Goal: Task Accomplishment & Management: Use online tool/utility

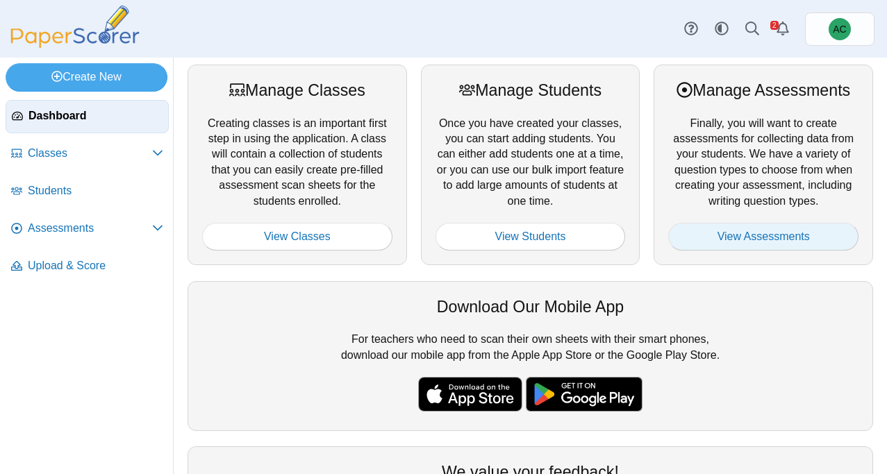
click at [724, 236] on link "View Assessments" at bounding box center [763, 237] width 190 height 28
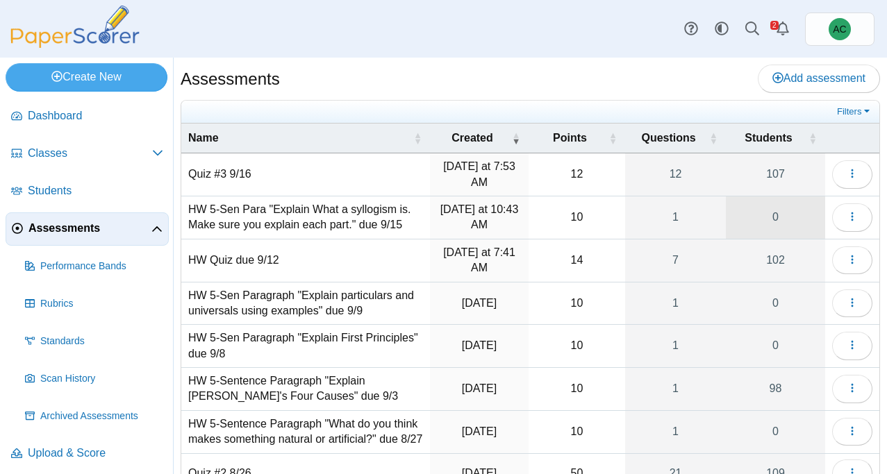
scroll to position [213, 0]
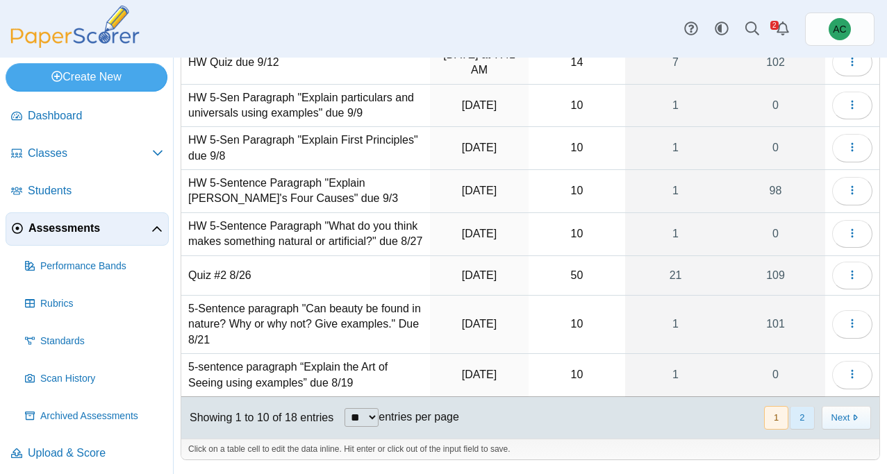
click at [801, 413] on button "2" at bounding box center [802, 417] width 24 height 23
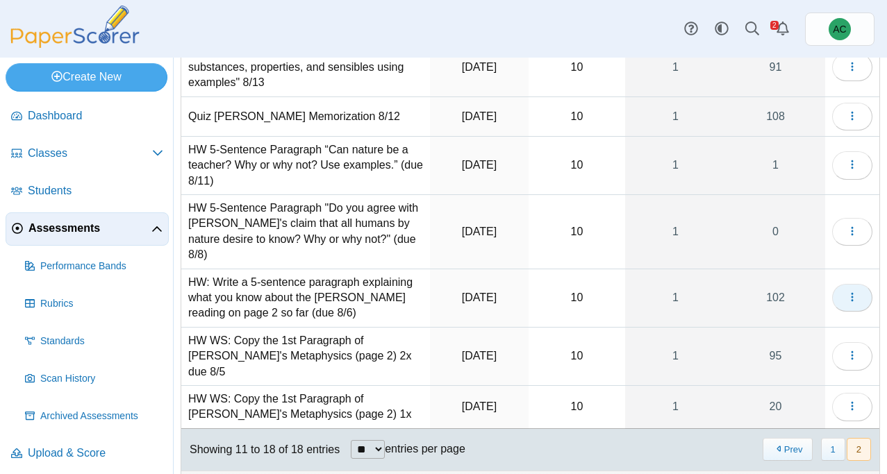
click at [845, 288] on button "button" at bounding box center [852, 298] width 40 height 28
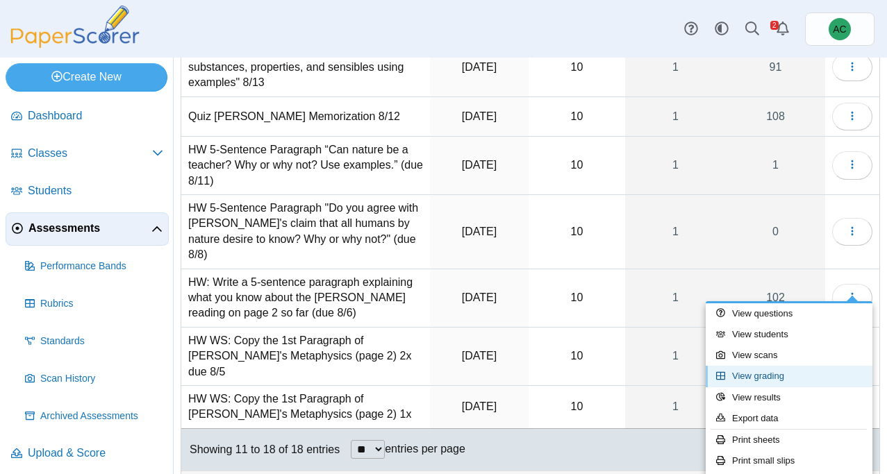
click at [745, 378] on link "View grading" at bounding box center [789, 376] width 167 height 21
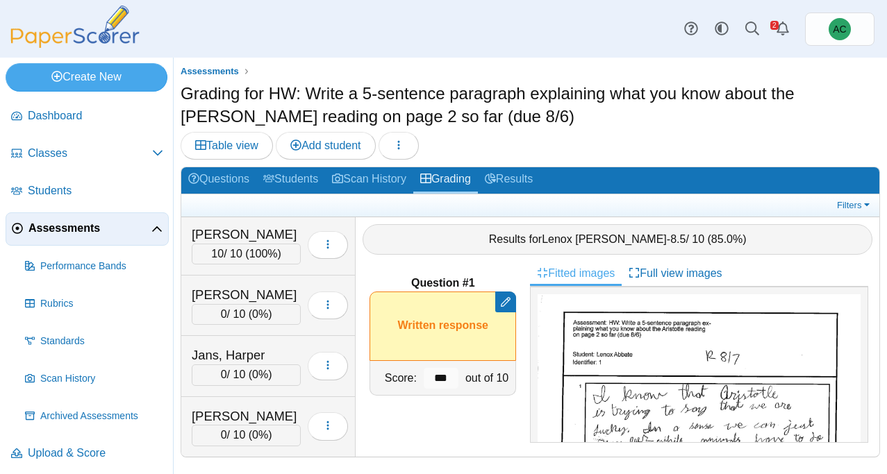
scroll to position [2782, 0]
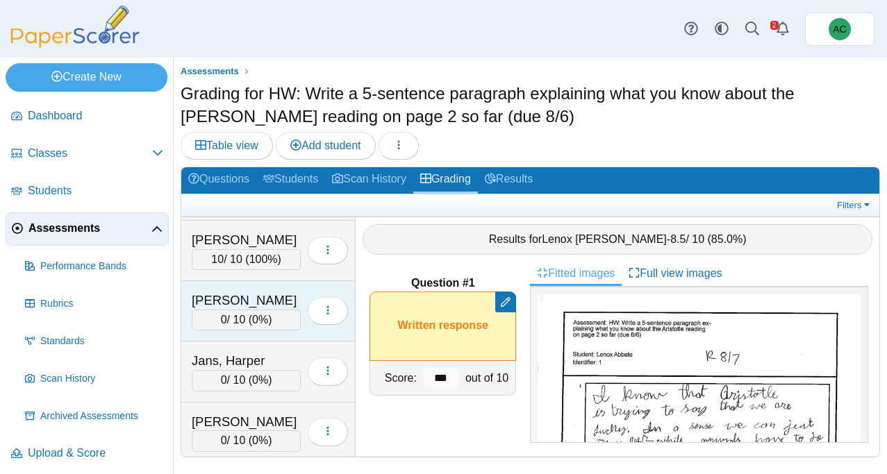
click at [231, 286] on div "[PERSON_NAME] 0 / 10 ( 0% ) Loading…" at bounding box center [268, 311] width 174 height 60
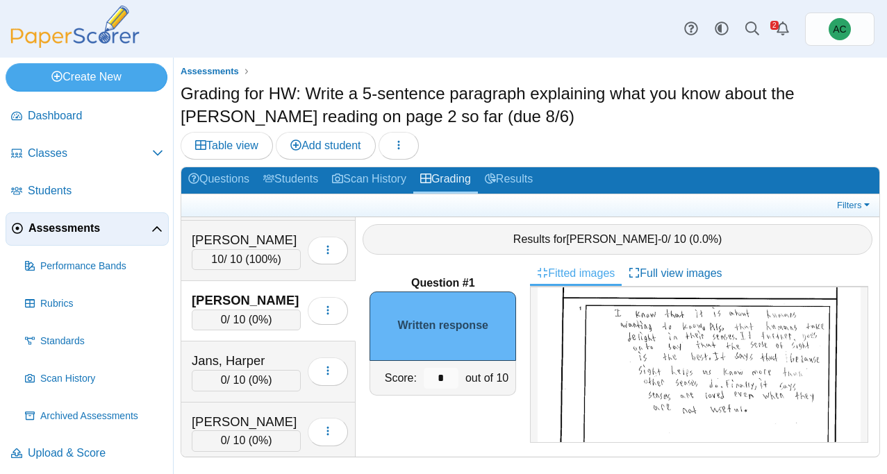
scroll to position [74, 0]
click at [652, 304] on img at bounding box center [699, 429] width 323 height 417
click at [452, 374] on input "*" at bounding box center [441, 378] width 35 height 21
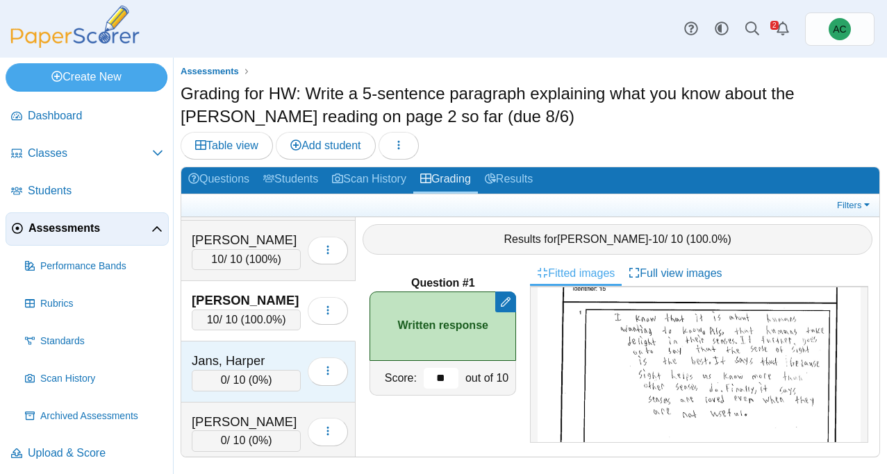
type input "**"
click at [226, 363] on div "Jans, Harper" at bounding box center [246, 361] width 109 height 18
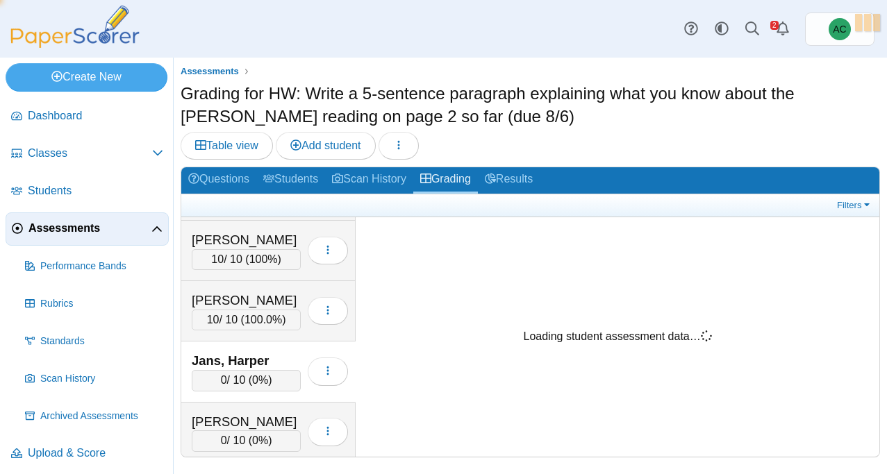
scroll to position [0, 0]
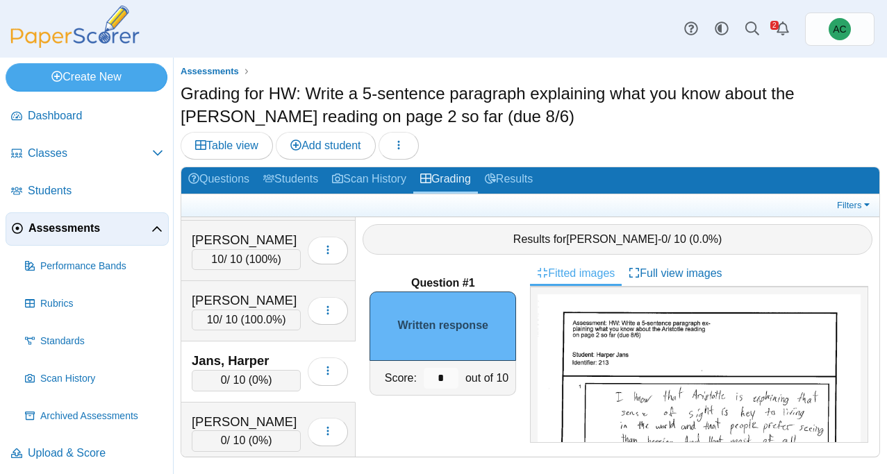
click at [454, 376] on input "*" at bounding box center [441, 378] width 35 height 21
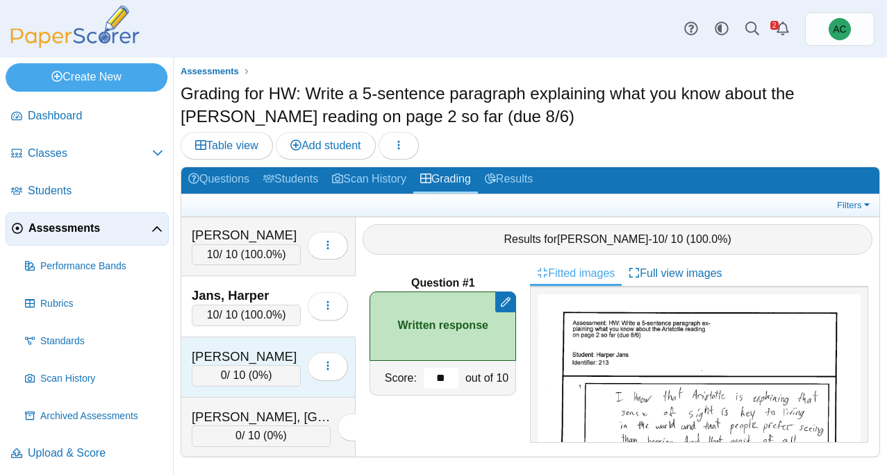
scroll to position [2859, 0]
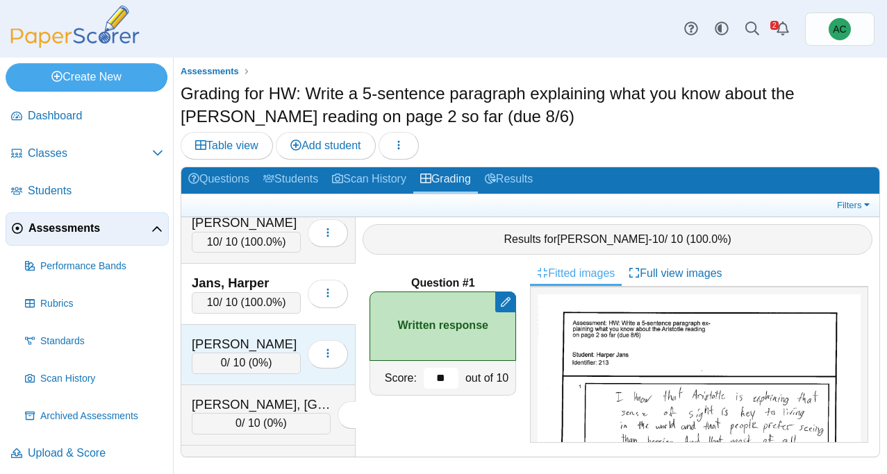
type input "**"
click at [244, 345] on div "[PERSON_NAME]" at bounding box center [246, 345] width 109 height 18
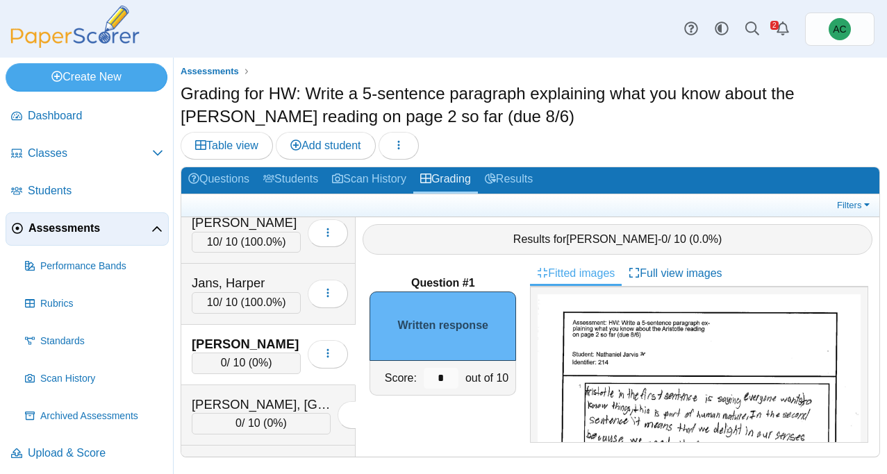
click at [442, 376] on input "*" at bounding box center [441, 378] width 35 height 21
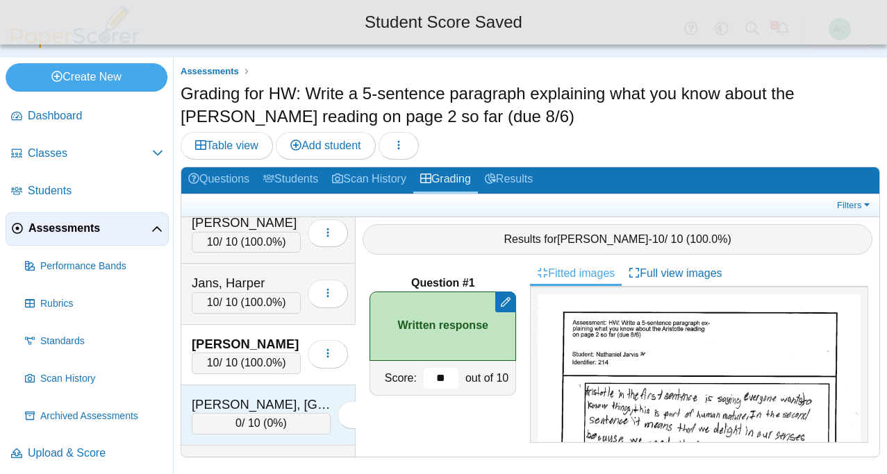
type input "**"
click at [262, 391] on div "[PERSON_NAME], [GEOGRAPHIC_DATA] 0 / 10 ( 0% ) Loading…" at bounding box center [268, 416] width 174 height 60
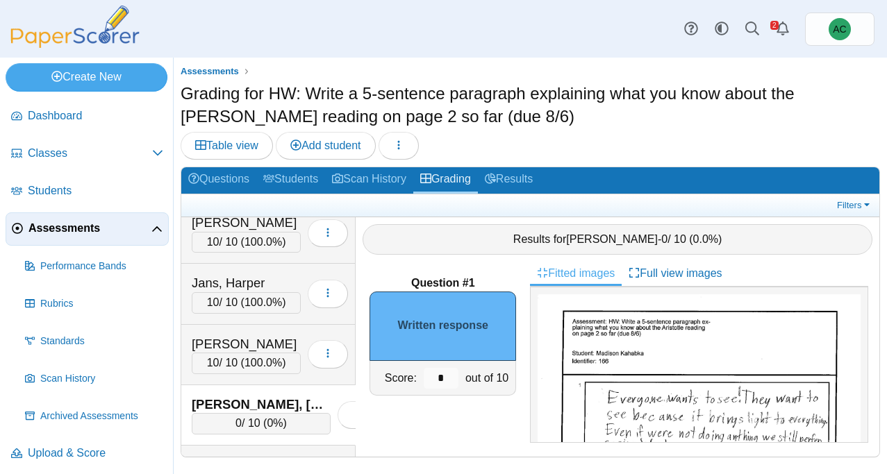
scroll to position [8, 0]
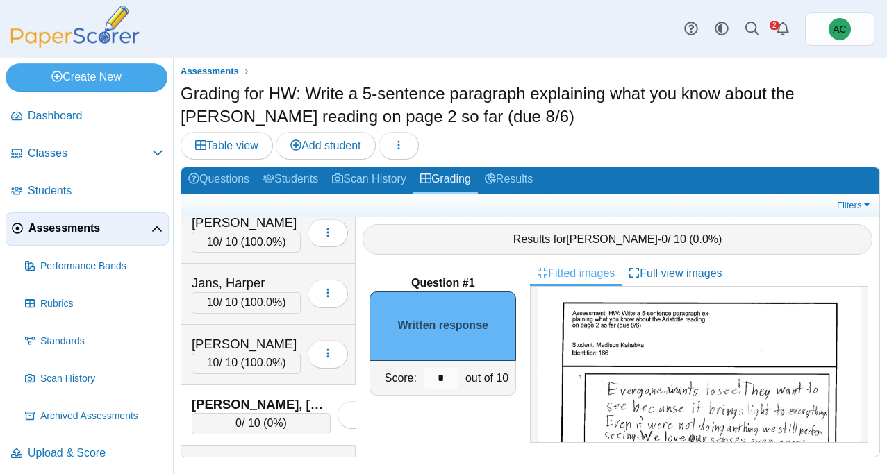
click at [443, 372] on input "*" at bounding box center [441, 378] width 35 height 21
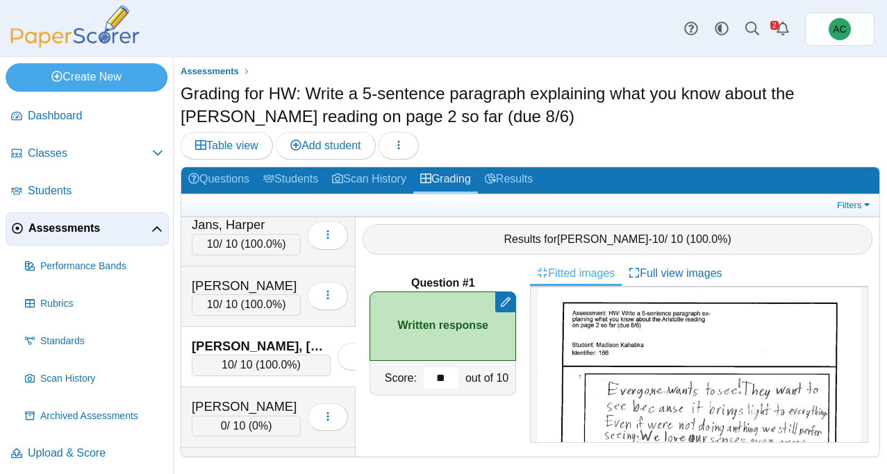
scroll to position [2922, 0]
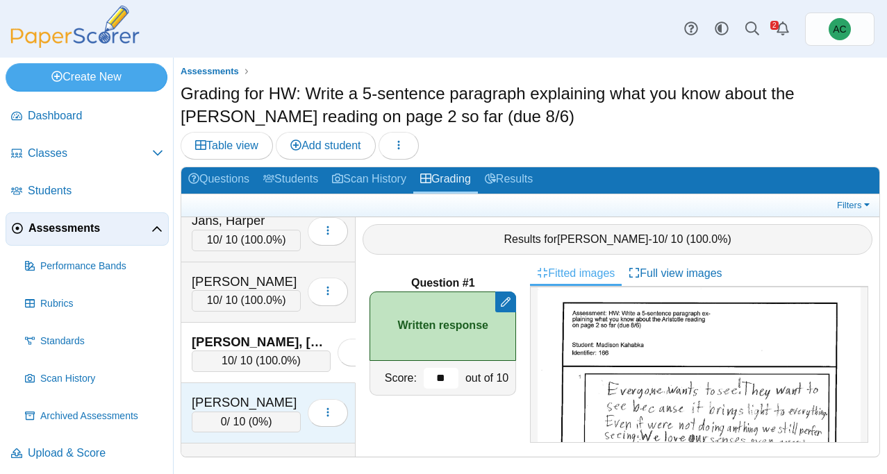
type input "**"
click at [242, 390] on div "[PERSON_NAME] 0 / 10 ( 0% ) Loading…" at bounding box center [268, 413] width 174 height 60
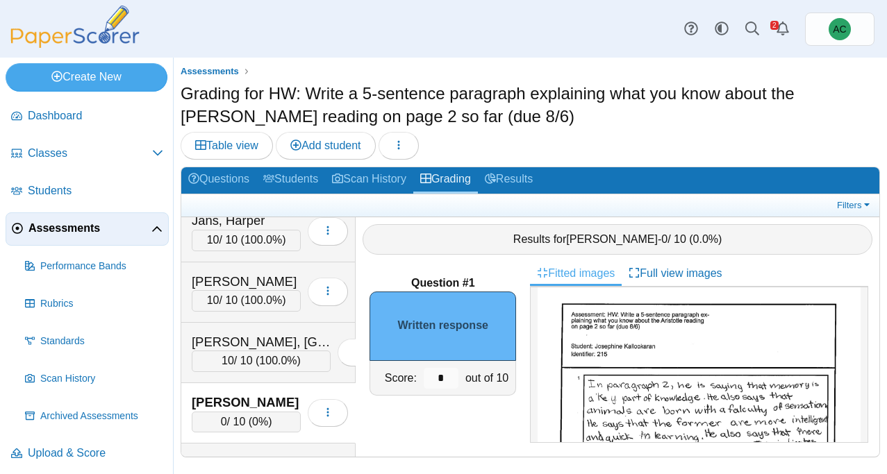
scroll to position [0, 0]
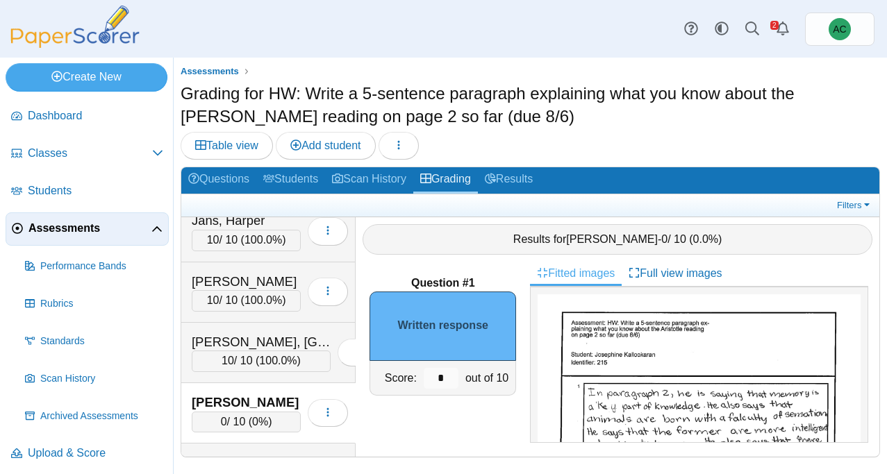
click at [443, 377] on input "*" at bounding box center [441, 378] width 35 height 21
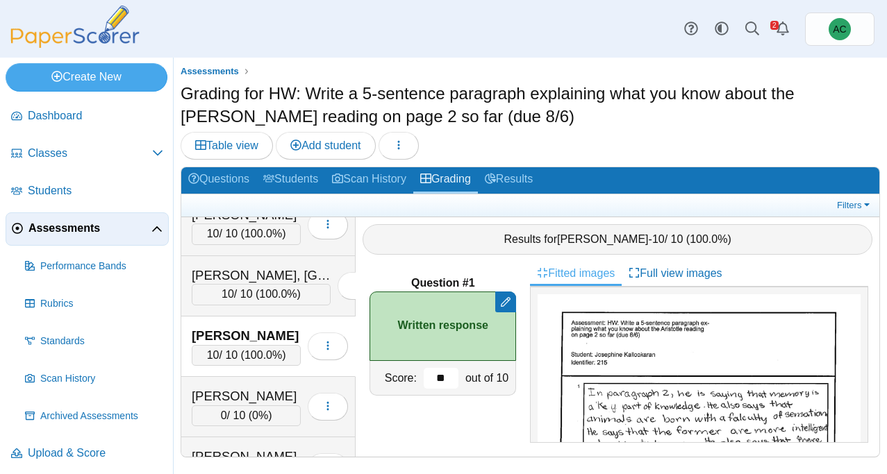
scroll to position [2990, 0]
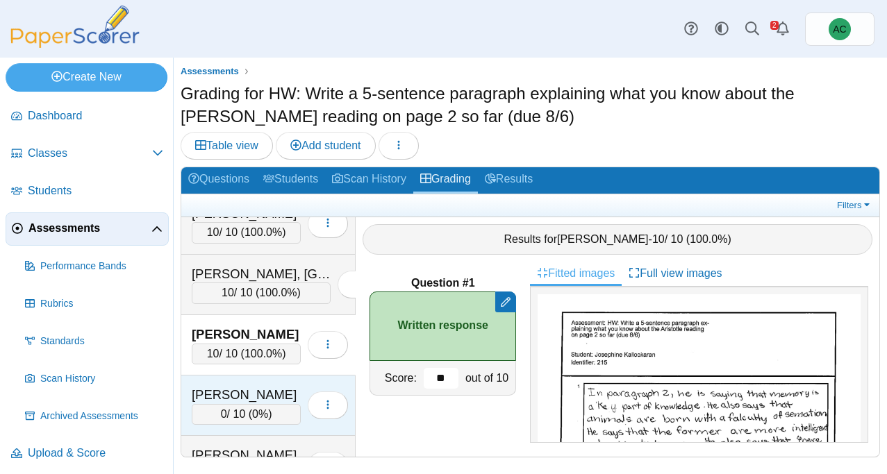
type input "**"
click at [240, 391] on div "[PERSON_NAME]" at bounding box center [246, 395] width 109 height 18
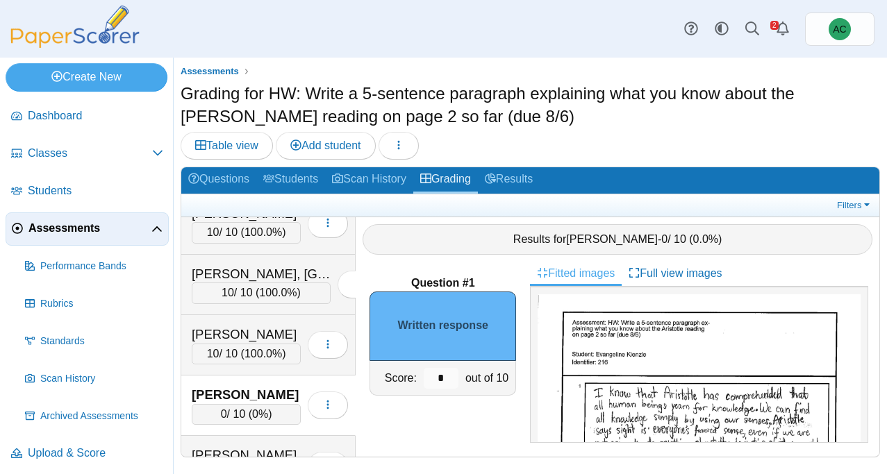
click at [451, 379] on input "*" at bounding box center [441, 378] width 35 height 21
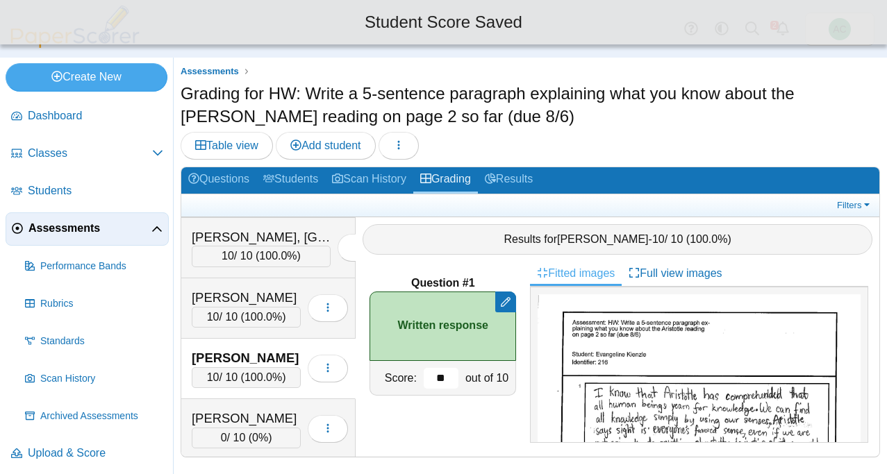
scroll to position [3026, 0]
type input "**"
click at [228, 413] on div "[PERSON_NAME]" at bounding box center [246, 420] width 109 height 18
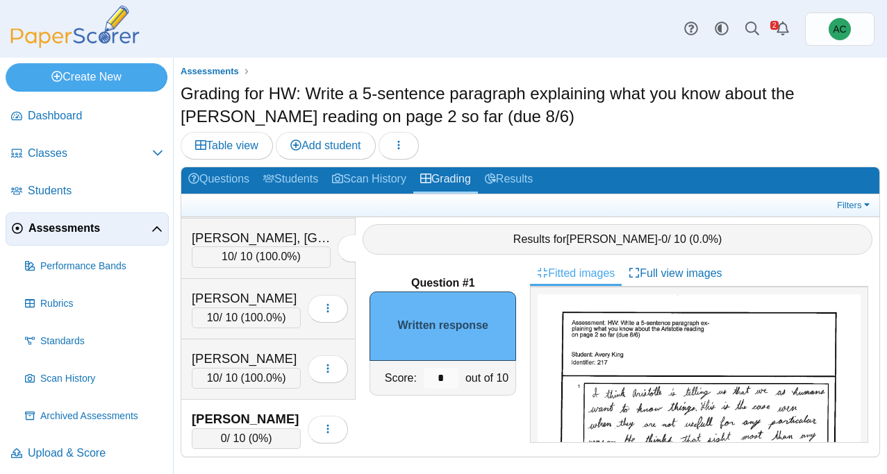
click at [447, 383] on input "*" at bounding box center [441, 378] width 35 height 21
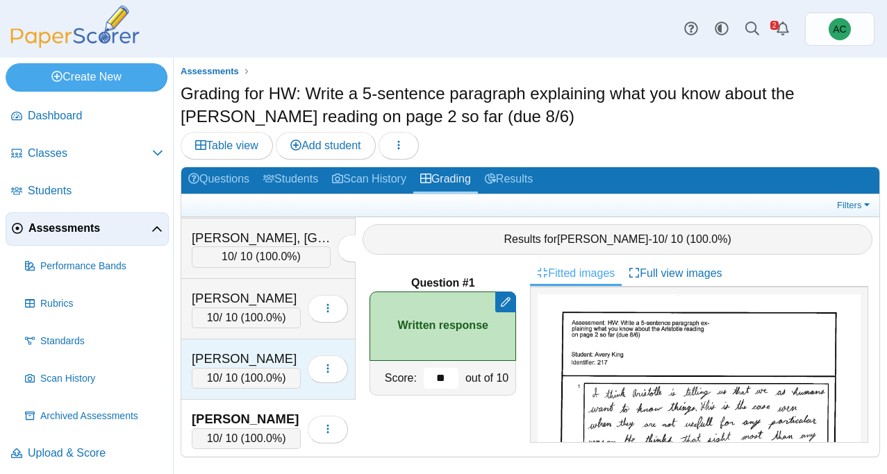
scroll to position [3105, 0]
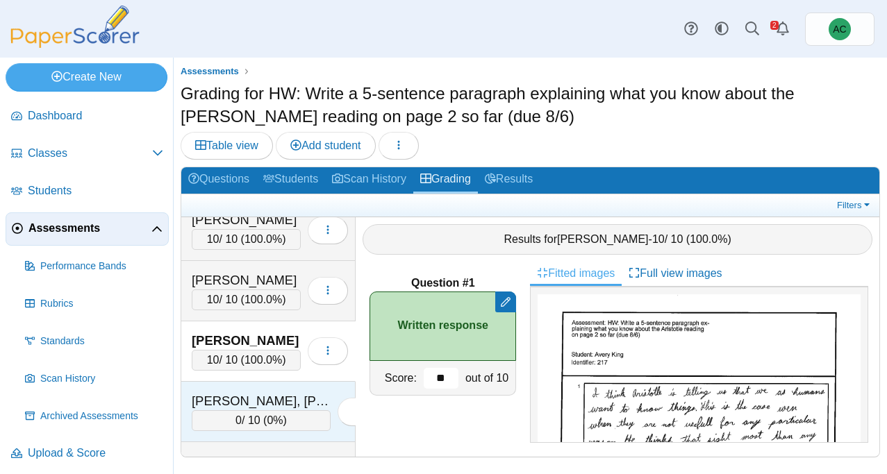
type input "**"
click at [225, 402] on div "[PERSON_NAME], [PERSON_NAME]" at bounding box center [261, 402] width 139 height 18
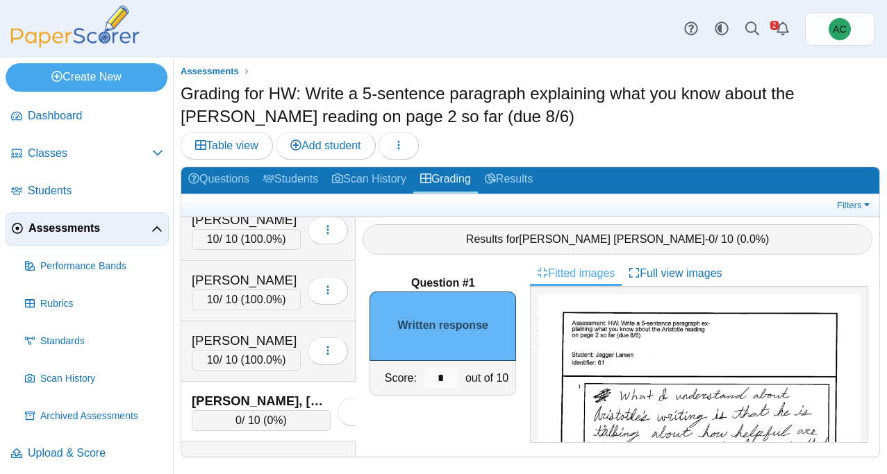
click at [448, 380] on input "*" at bounding box center [441, 378] width 35 height 21
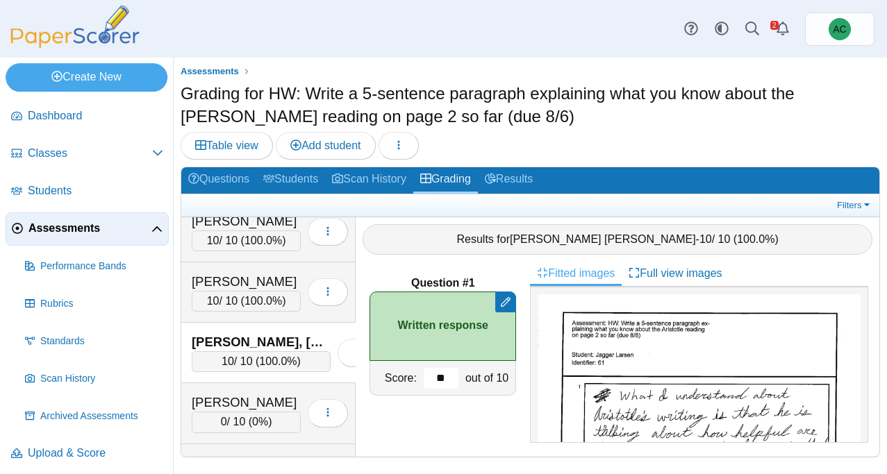
scroll to position [3164, 0]
type input "**"
click at [251, 387] on div "[PERSON_NAME] 0 / 10 ( 0% ) Loading…" at bounding box center [268, 413] width 174 height 60
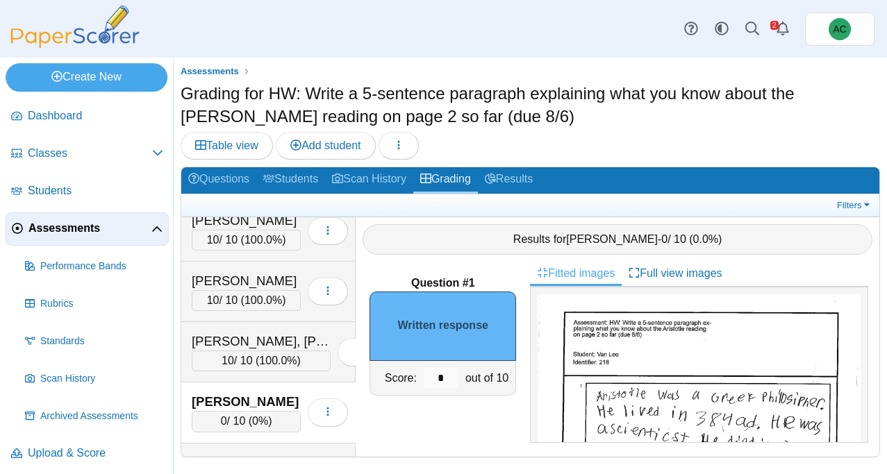
click at [442, 377] on input "*" at bounding box center [441, 378] width 35 height 21
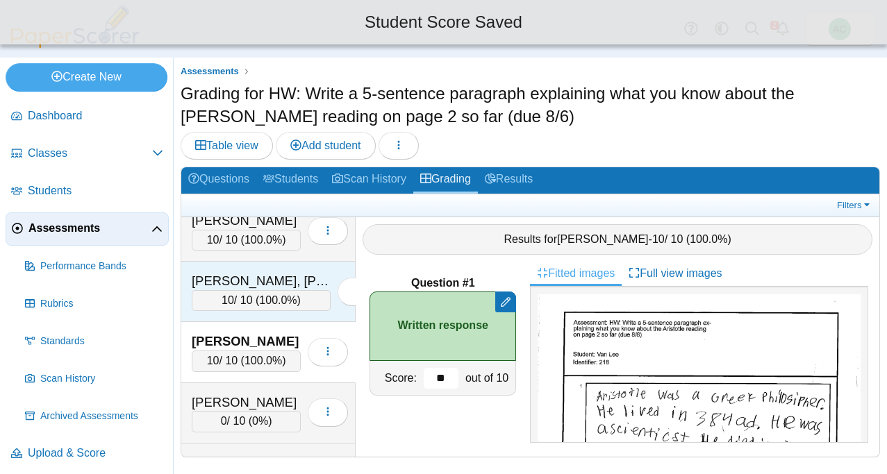
scroll to position [3235, 0]
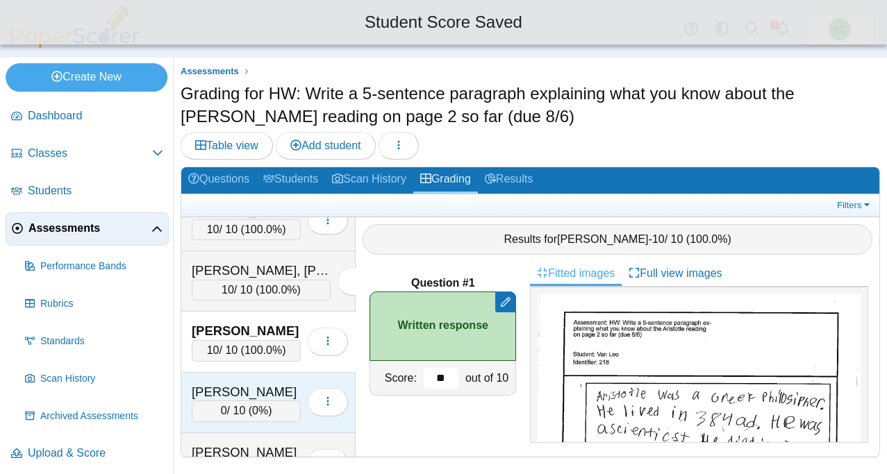
type input "**"
click at [229, 384] on div "[PERSON_NAME]" at bounding box center [246, 392] width 109 height 18
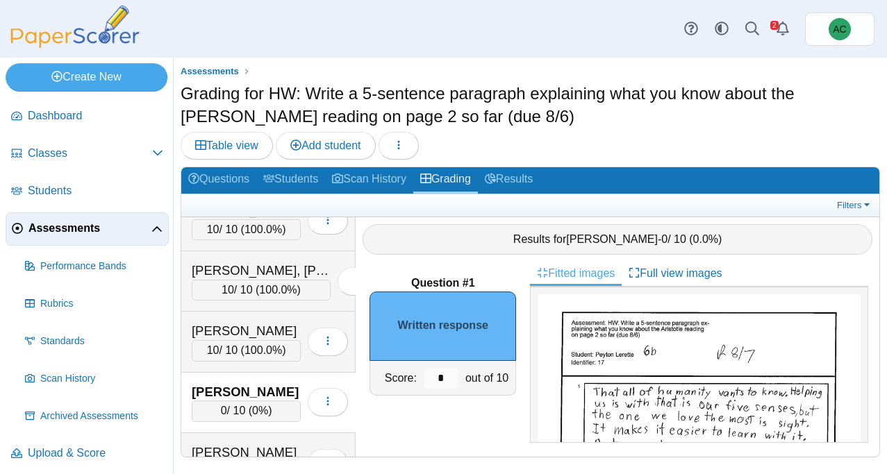
click at [447, 381] on input "*" at bounding box center [441, 378] width 35 height 21
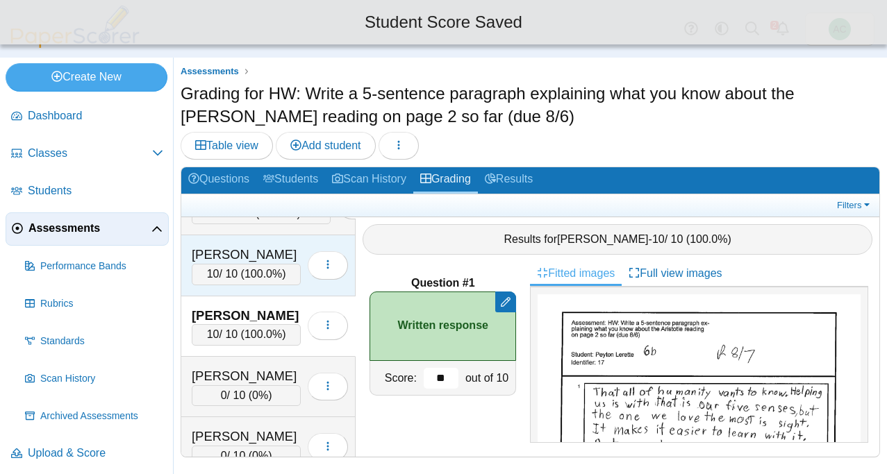
scroll to position [3349, 0]
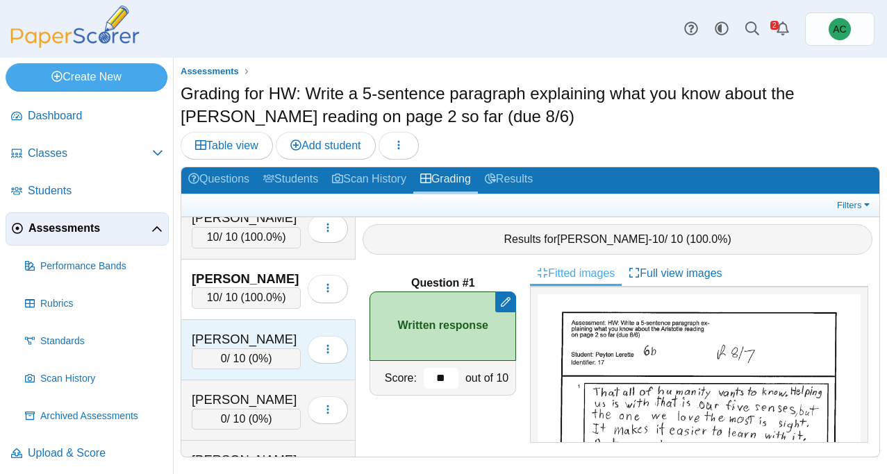
type input "**"
click at [246, 342] on div "[PERSON_NAME]" at bounding box center [246, 340] width 109 height 18
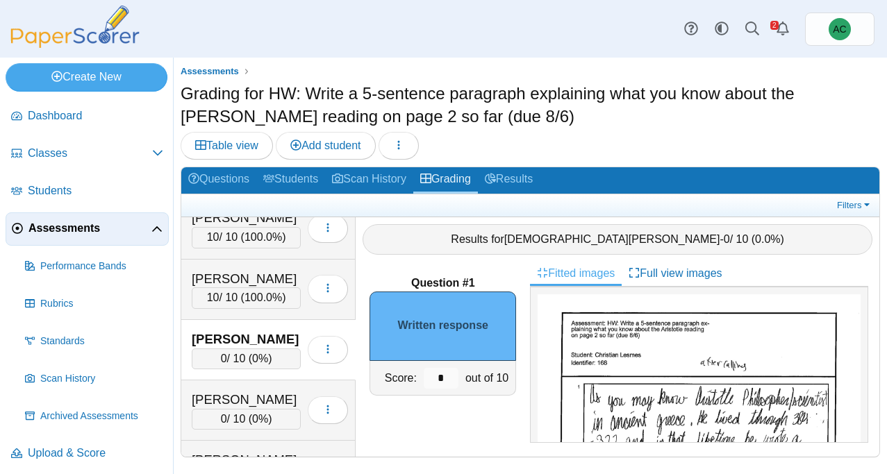
click at [445, 379] on input "*" at bounding box center [441, 378] width 35 height 21
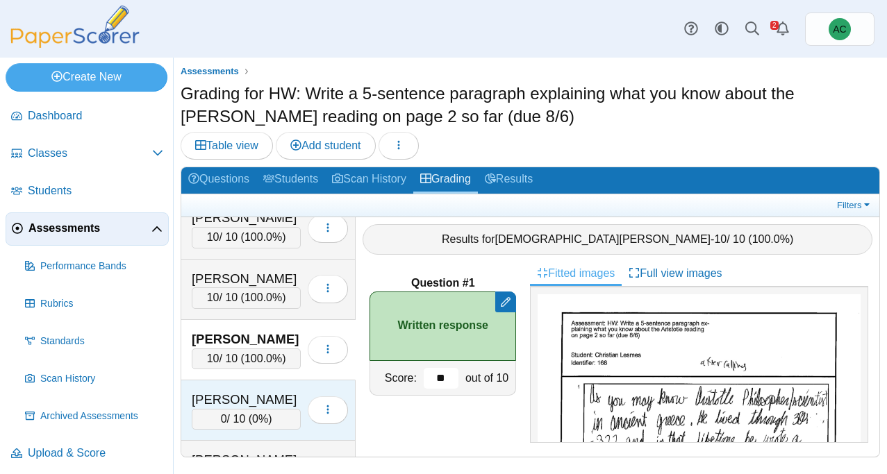
type input "**"
click at [233, 399] on div "[PERSON_NAME]" at bounding box center [246, 400] width 109 height 18
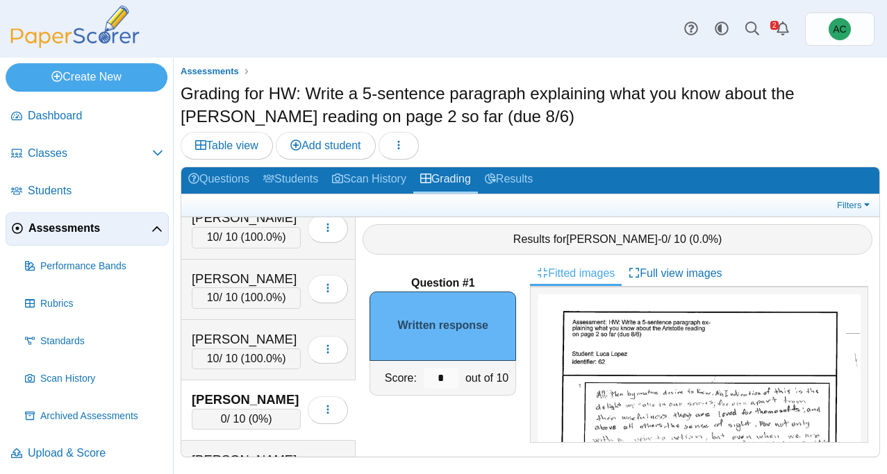
click at [444, 379] on input "*" at bounding box center [441, 378] width 35 height 21
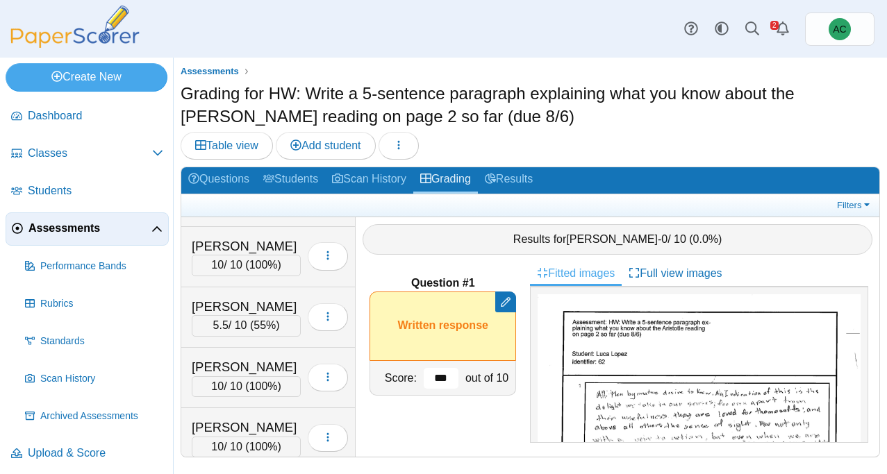
scroll to position [2502, 0]
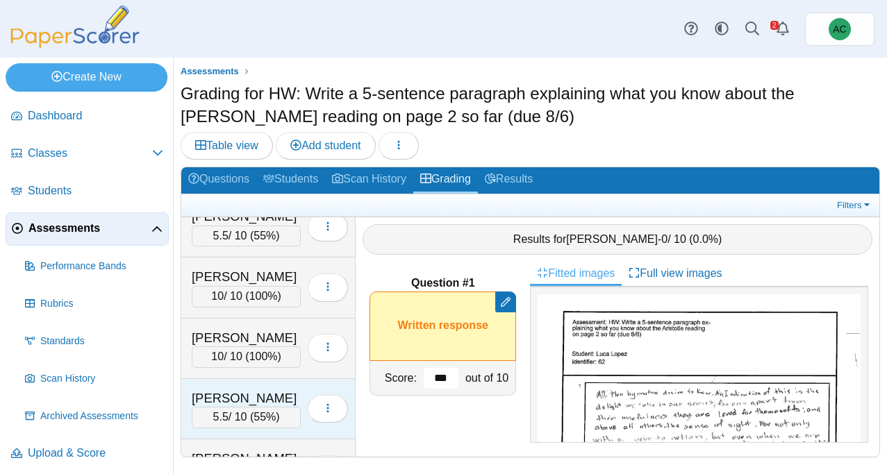
type input "***"
click at [242, 384] on div "[PERSON_NAME] 5.5 / 10 ( 55% ) Loading…" at bounding box center [268, 409] width 174 height 60
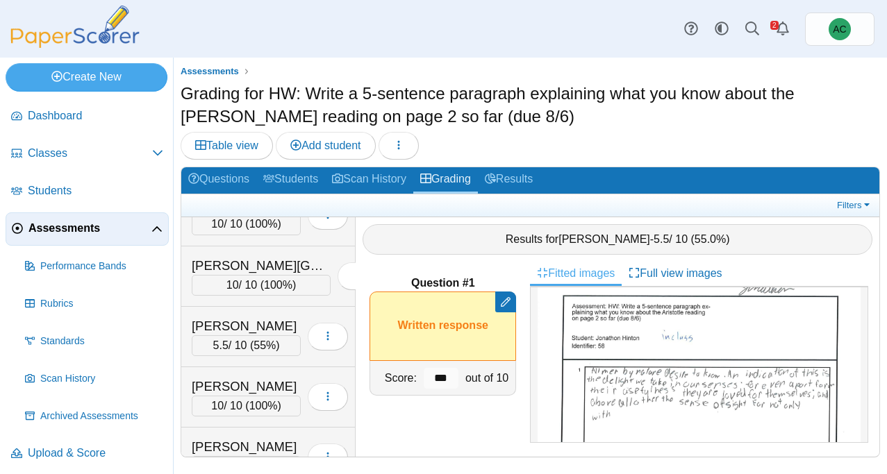
scroll to position [1484, 0]
click at [227, 330] on div "[PERSON_NAME]" at bounding box center [246, 327] width 109 height 18
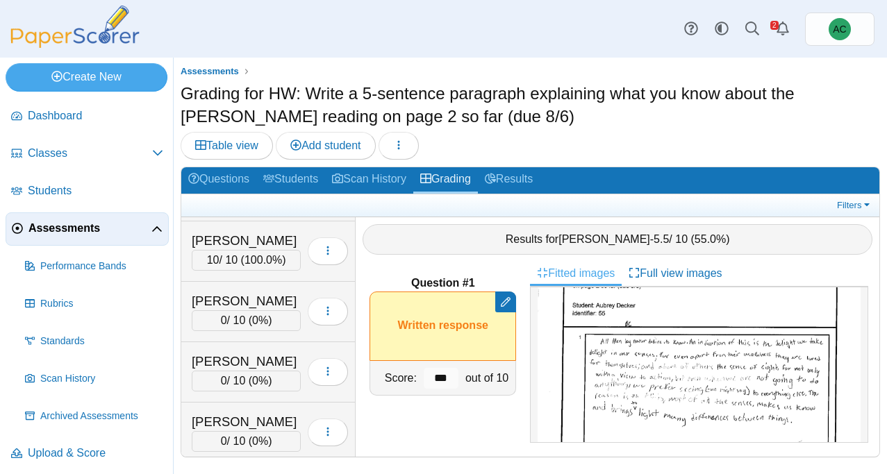
scroll to position [3448, 0]
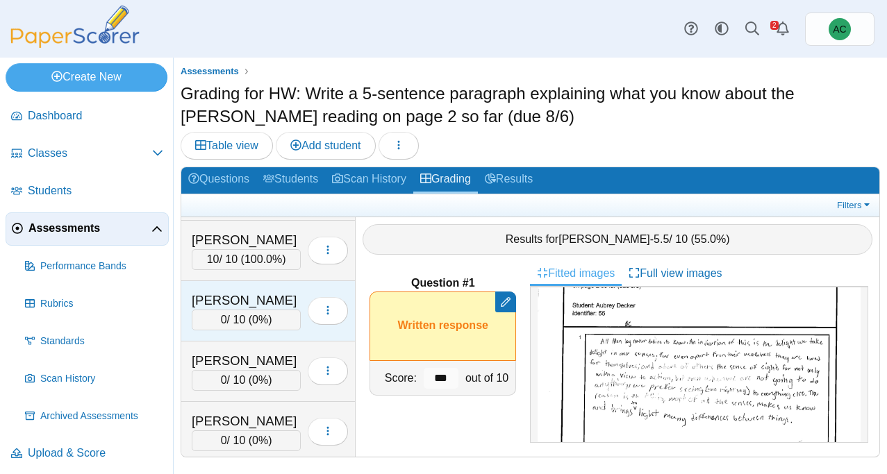
click at [245, 302] on div "[PERSON_NAME]" at bounding box center [246, 301] width 109 height 18
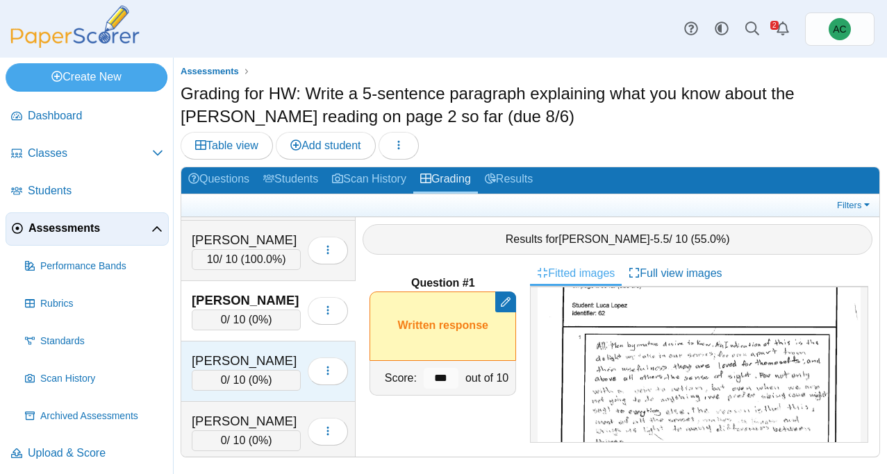
click at [243, 356] on div "[PERSON_NAME]" at bounding box center [246, 361] width 109 height 18
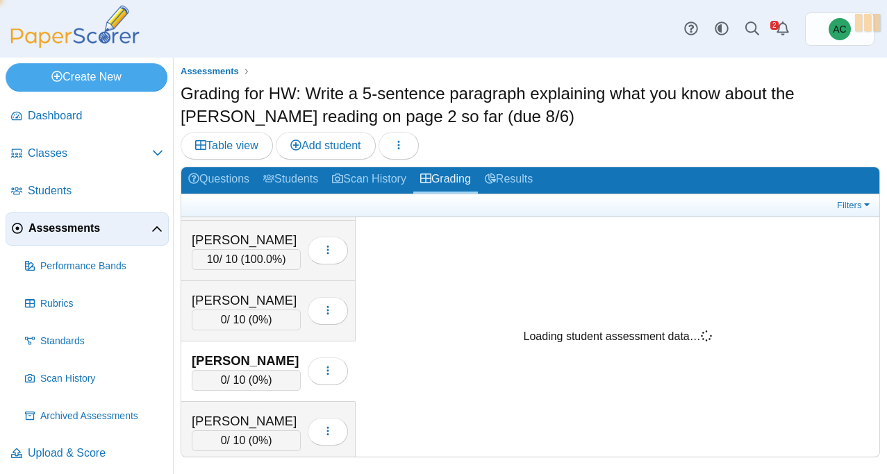
scroll to position [0, 0]
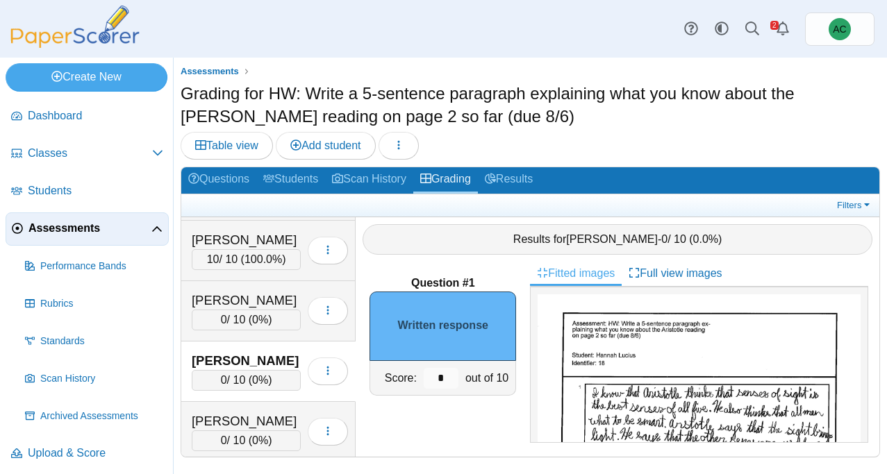
click at [450, 377] on input "*" at bounding box center [441, 378] width 35 height 21
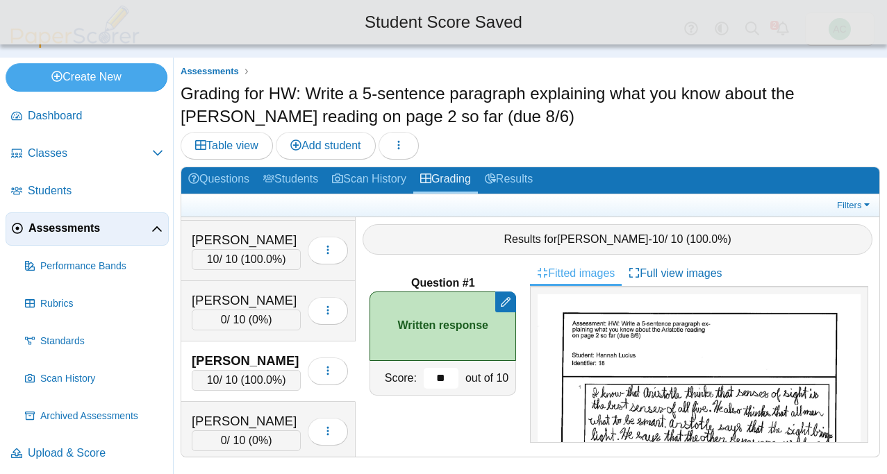
scroll to position [3529, 0]
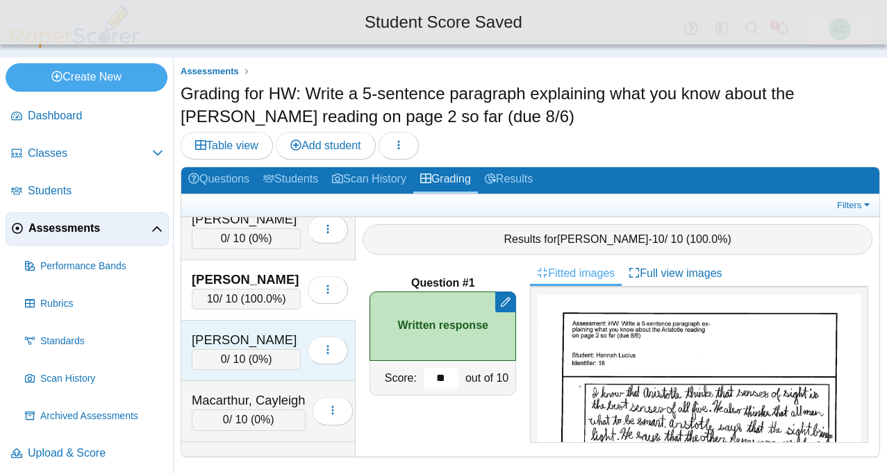
type input "**"
click at [245, 327] on div "[PERSON_NAME] 0 / 10 ( 0% ) Loading…" at bounding box center [268, 351] width 174 height 60
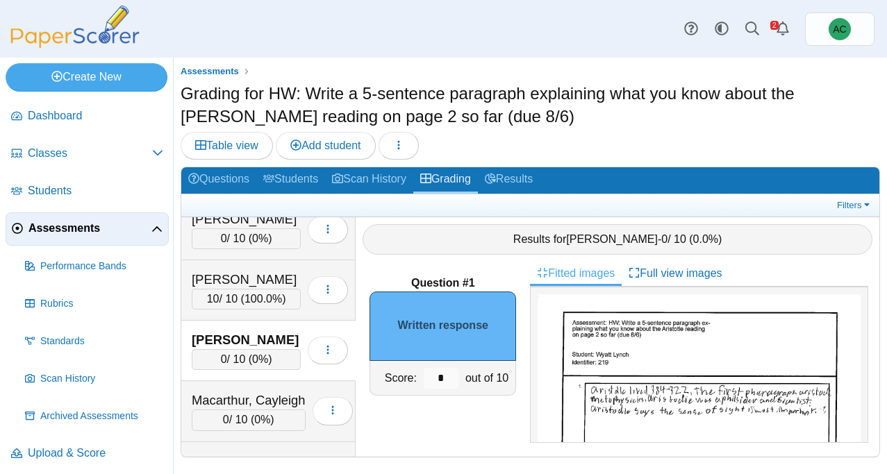
click at [449, 370] on input "*" at bounding box center [441, 378] width 35 height 21
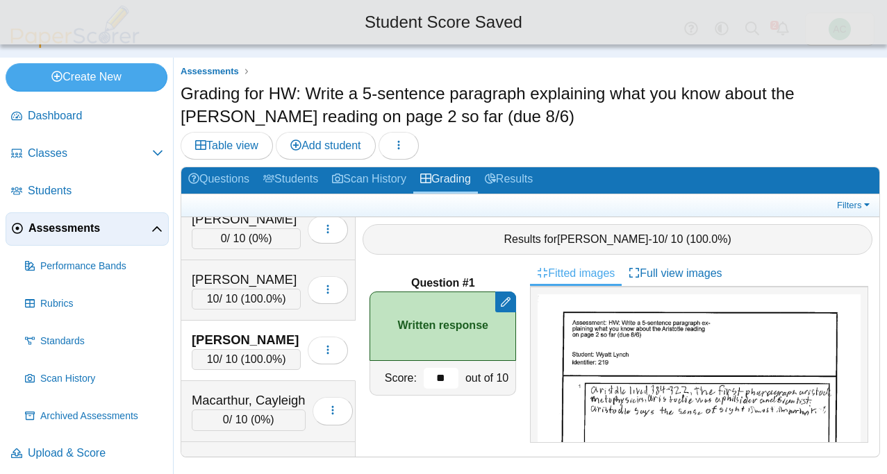
type input "**"
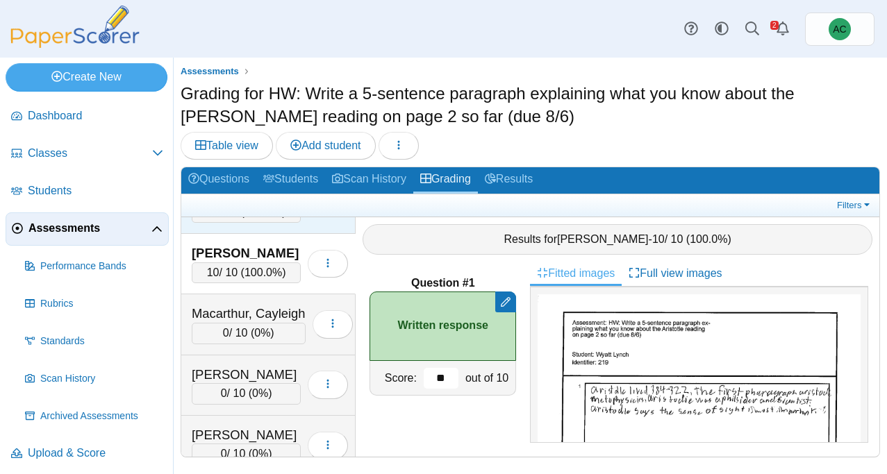
scroll to position [3617, 0]
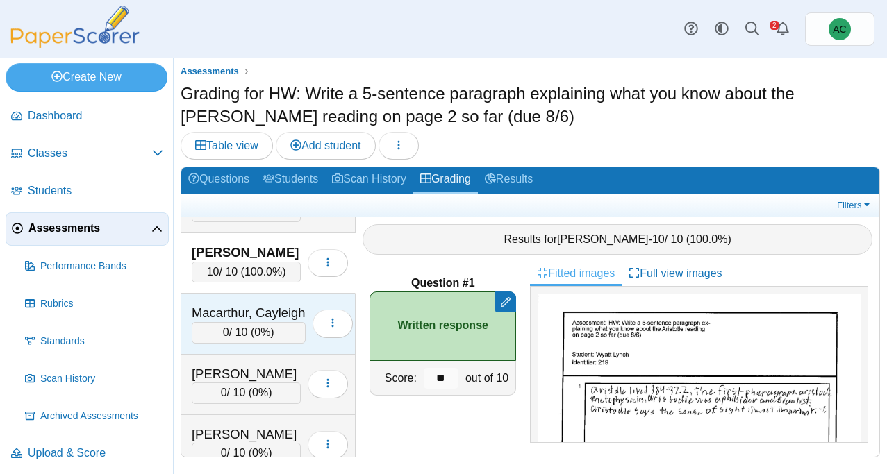
click at [259, 308] on div "Macarthur, Cayleigh" at bounding box center [249, 313] width 114 height 18
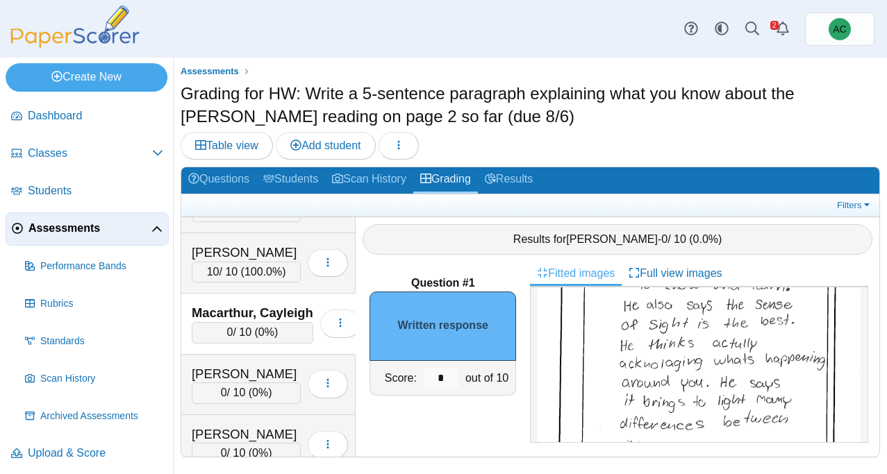
scroll to position [129, 0]
click at [444, 377] on input "*" at bounding box center [441, 378] width 35 height 21
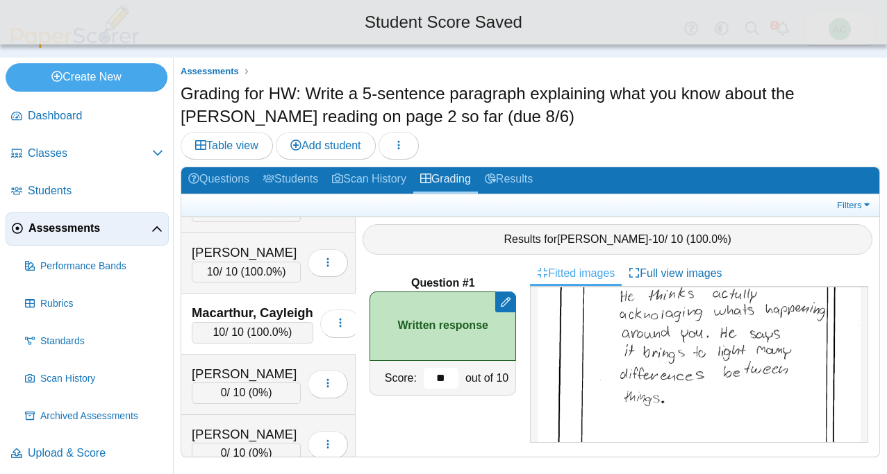
scroll to position [178, 0]
type input "**"
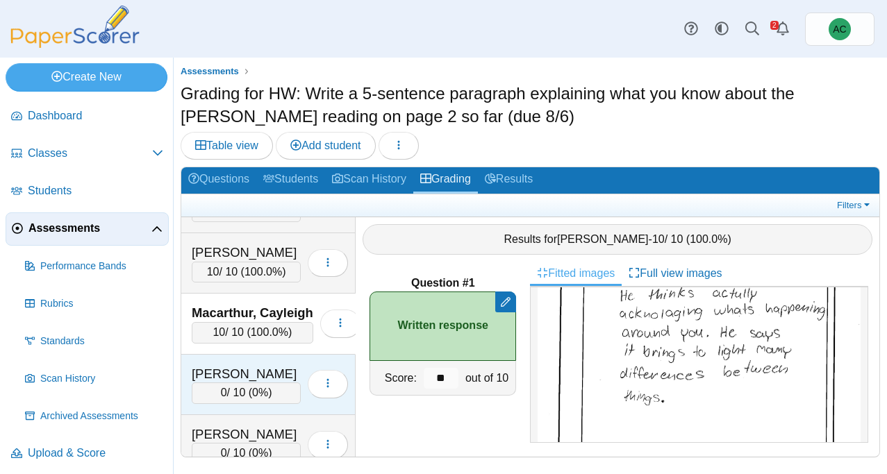
click at [224, 365] on div "[PERSON_NAME]" at bounding box center [246, 374] width 109 height 18
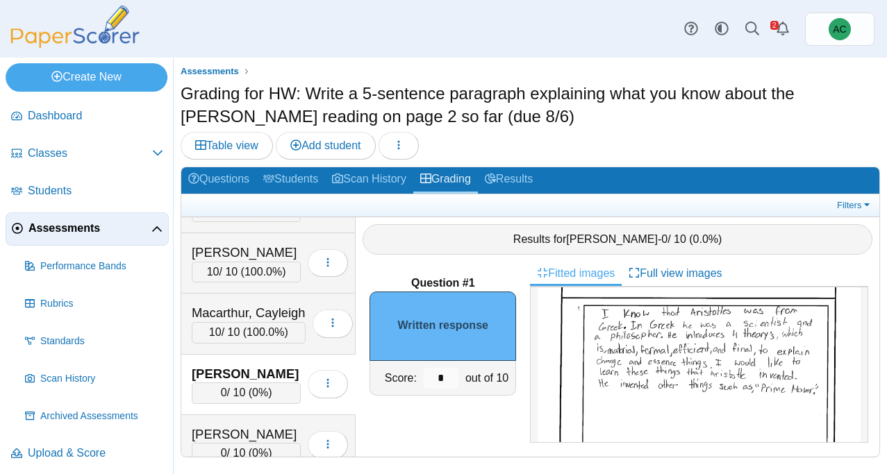
scroll to position [80, 0]
click at [445, 375] on input "*" at bounding box center [441, 378] width 35 height 21
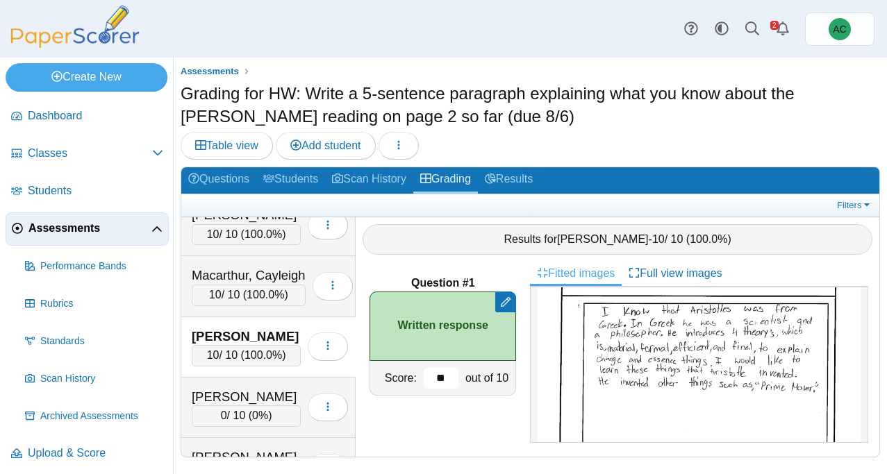
scroll to position [3657, 0]
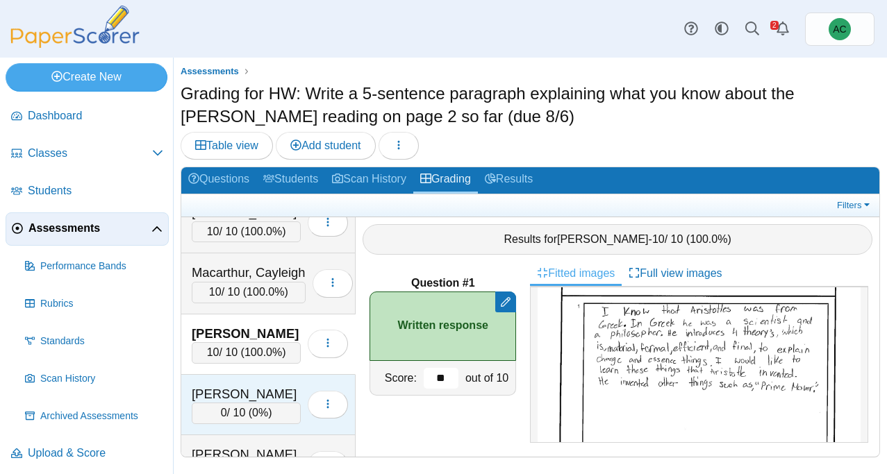
type input "**"
click at [259, 389] on div "[PERSON_NAME]" at bounding box center [246, 395] width 109 height 18
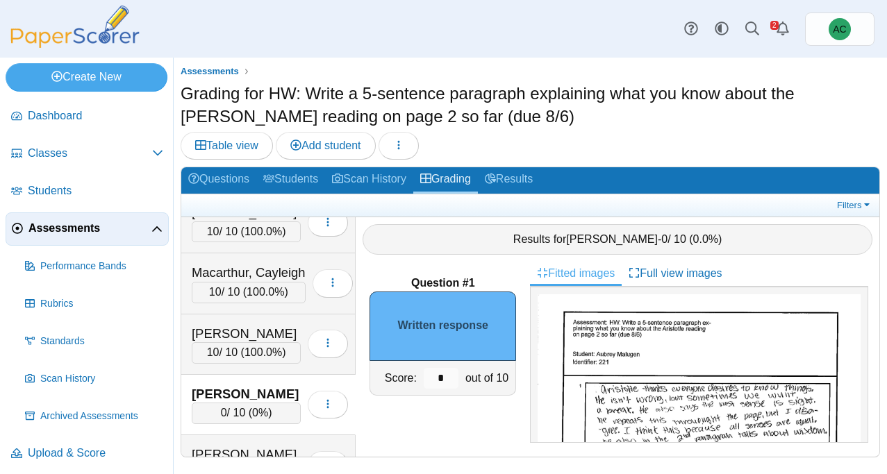
scroll to position [56, 0]
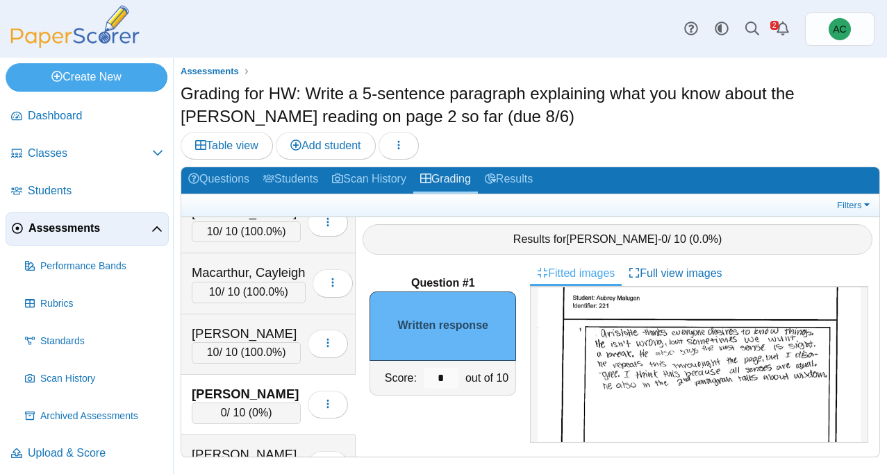
click at [638, 387] on img at bounding box center [699, 446] width 323 height 417
click at [443, 377] on input "*" at bounding box center [441, 378] width 35 height 21
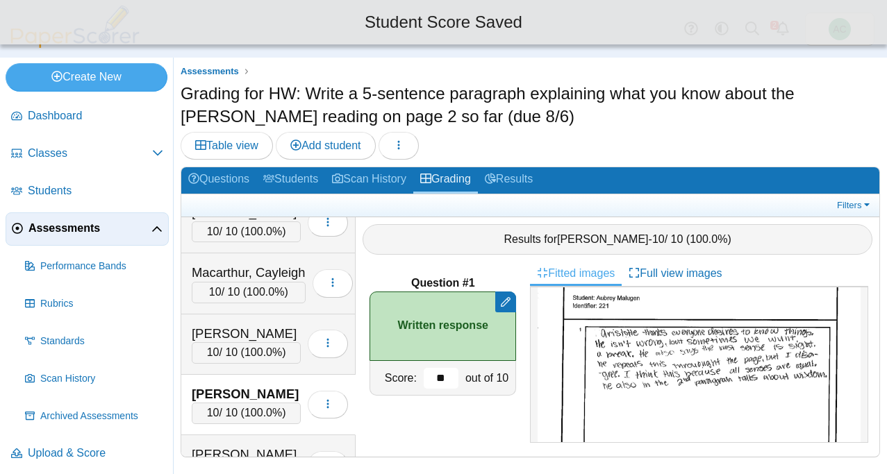
type input "**"
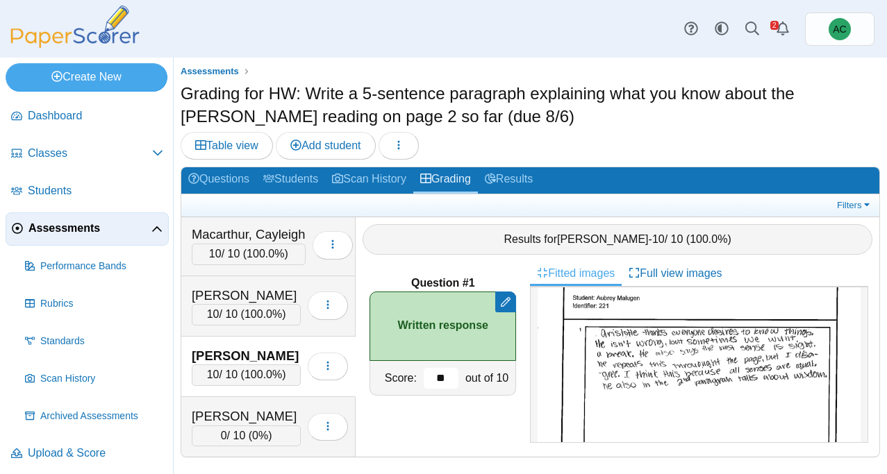
scroll to position [3731, 0]
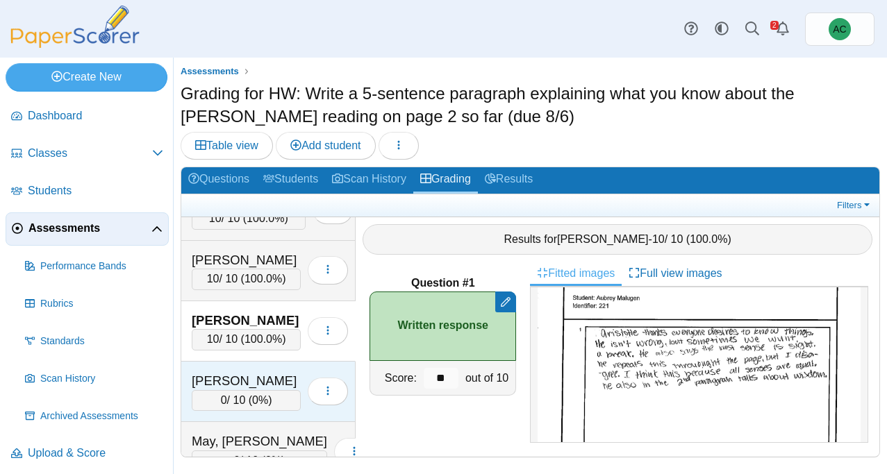
click at [253, 372] on div "[PERSON_NAME]" at bounding box center [246, 381] width 109 height 18
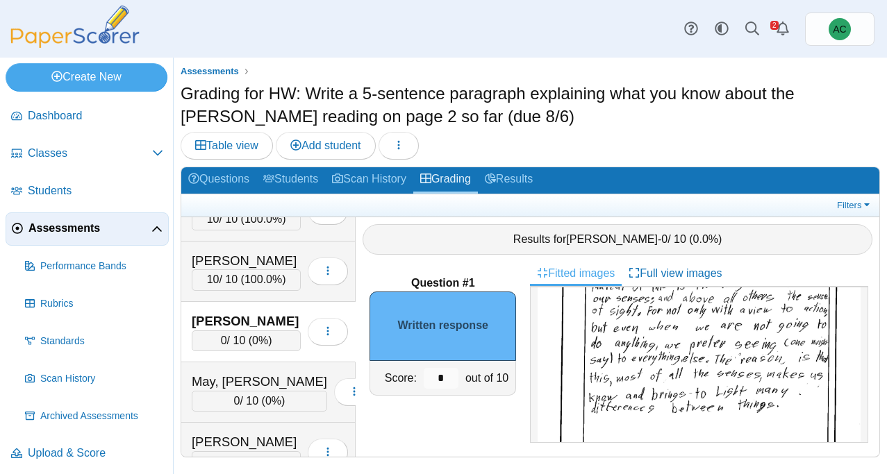
scroll to position [124, 0]
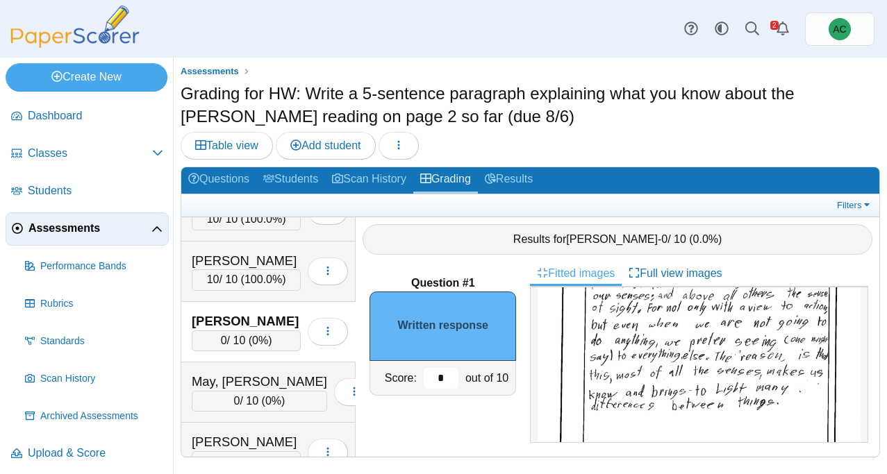
click at [452, 378] on input "*" at bounding box center [441, 378] width 35 height 21
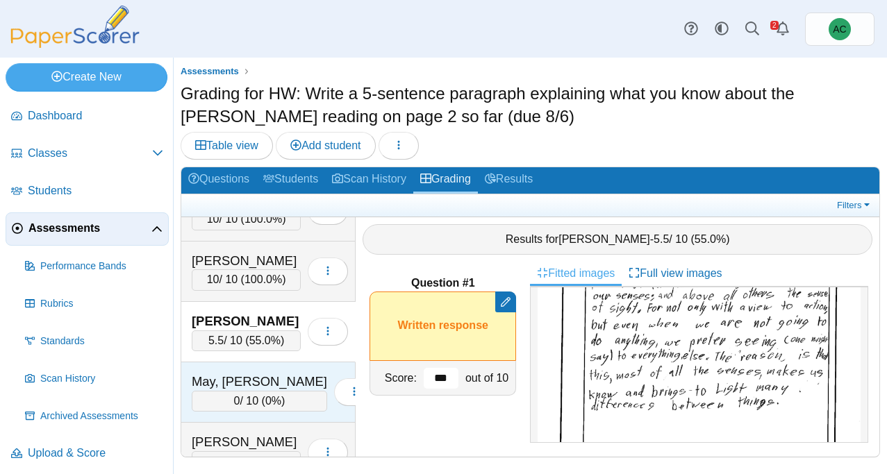
type input "***"
click at [223, 384] on div "May, [PERSON_NAME]" at bounding box center [259, 382] width 135 height 18
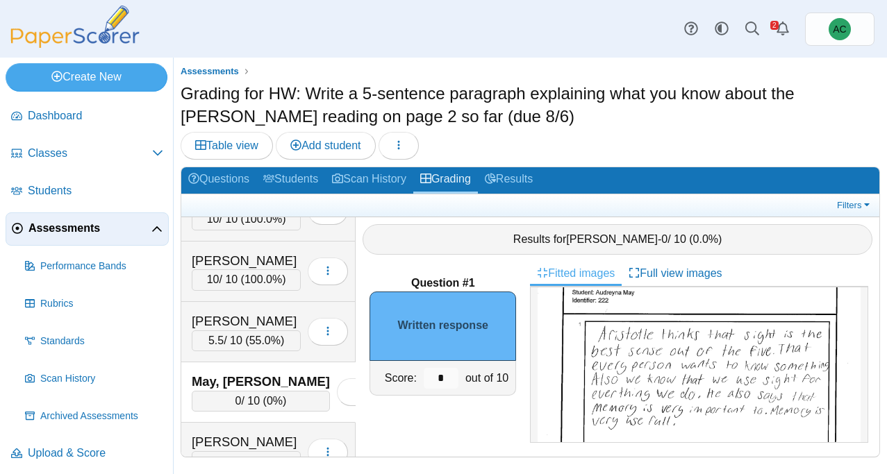
scroll to position [63, 0]
click at [443, 379] on input "*" at bounding box center [441, 378] width 35 height 21
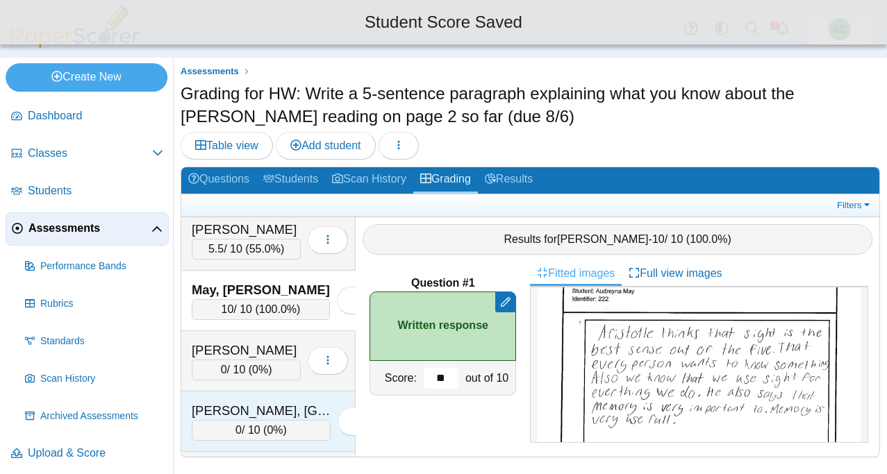
scroll to position [3895, 0]
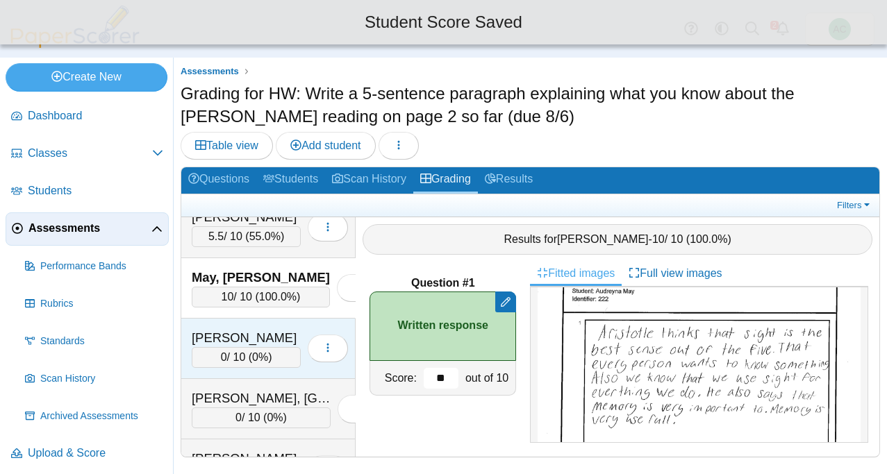
type input "**"
click at [211, 350] on div "0 / 10 ( 0% )" at bounding box center [246, 357] width 109 height 21
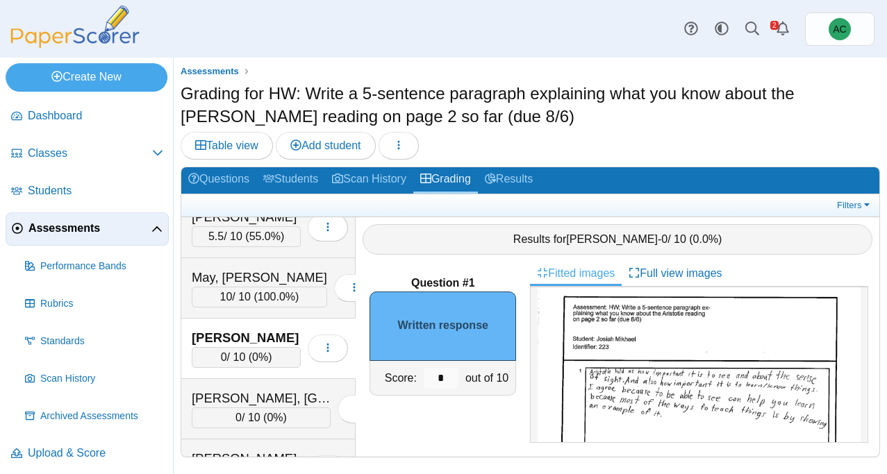
scroll to position [17, 0]
click at [450, 386] on input "*" at bounding box center [441, 378] width 35 height 21
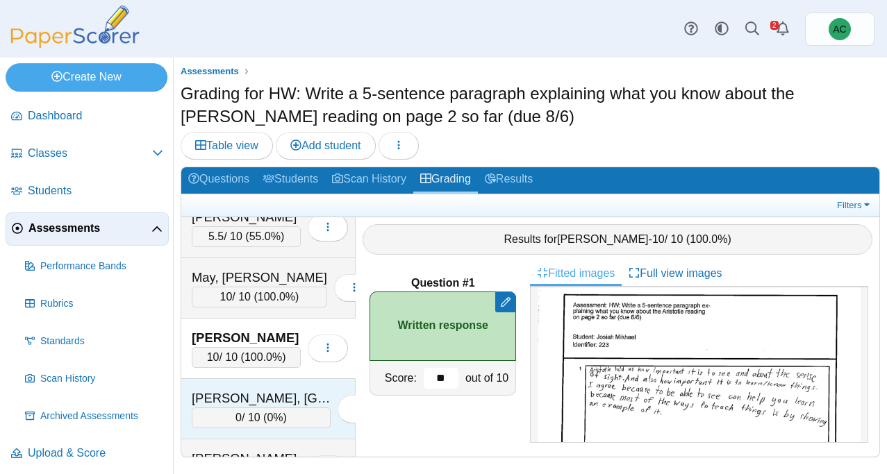
type input "**"
click at [234, 386] on div "[PERSON_NAME], [GEOGRAPHIC_DATA] 0 / 10 ( 0% ) Loading…" at bounding box center [268, 409] width 174 height 60
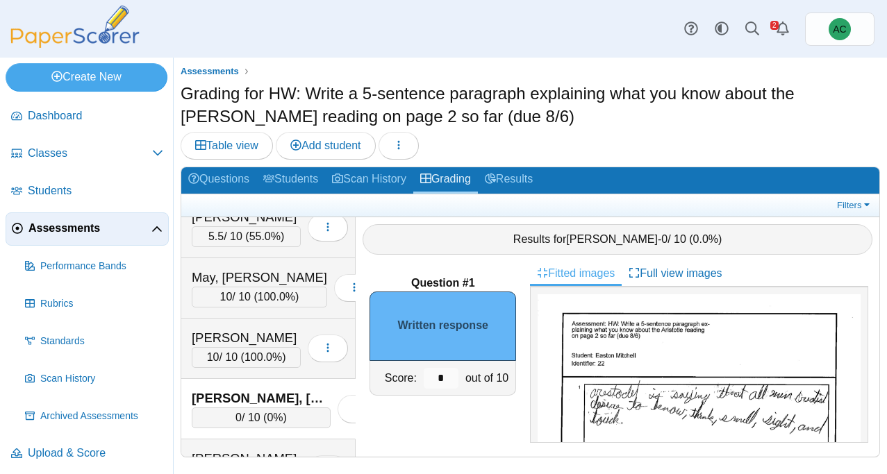
scroll to position [4, 0]
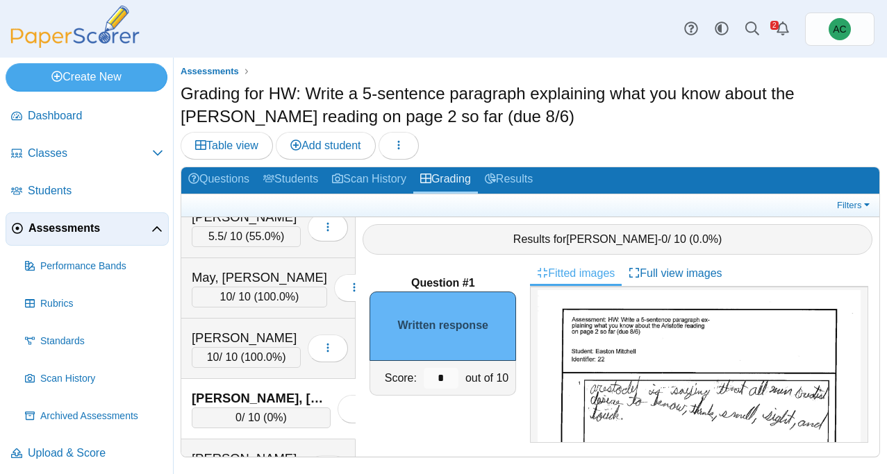
click at [445, 378] on input "*" at bounding box center [441, 378] width 35 height 21
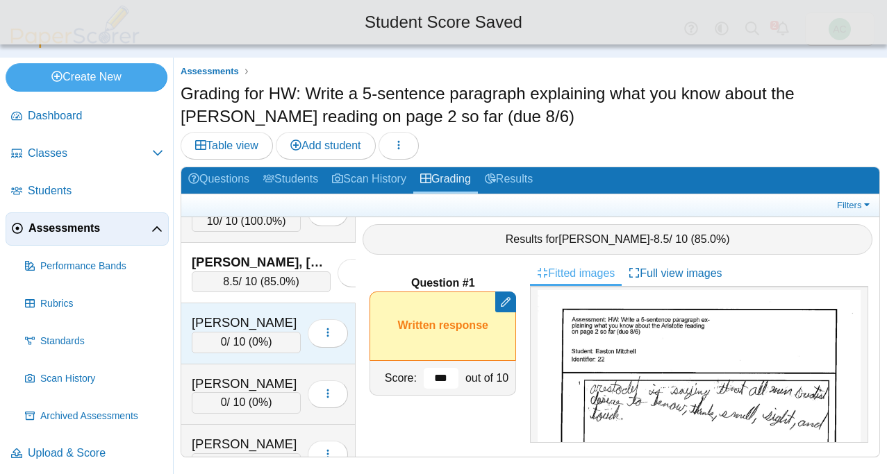
scroll to position [4033, 0]
type input "***"
click at [218, 327] on div "[PERSON_NAME]" at bounding box center [246, 321] width 109 height 18
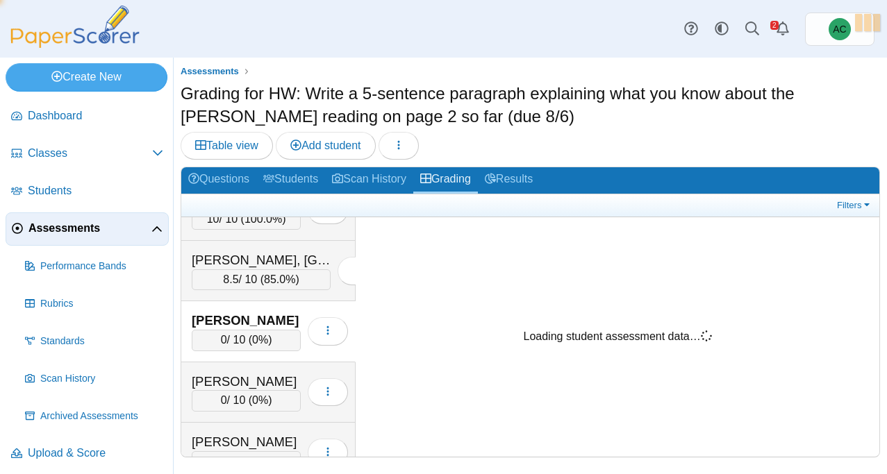
scroll to position [0, 0]
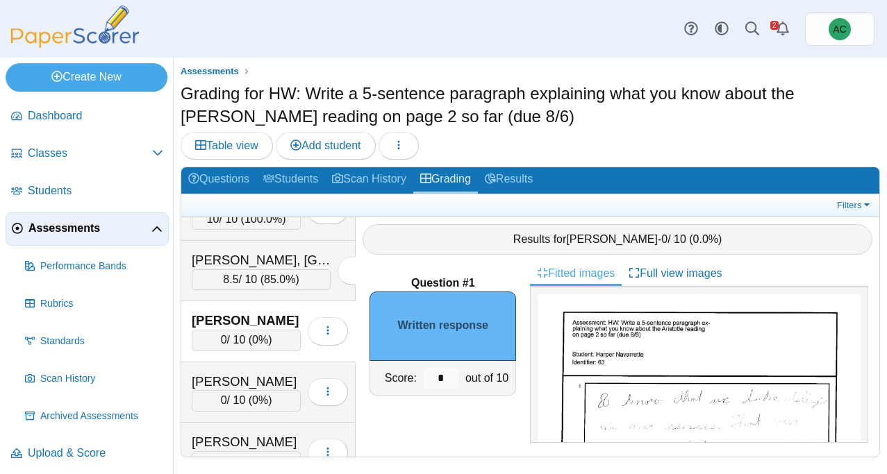
click at [205, 363] on div "[PERSON_NAME] 0 / 10 ( 0% ) Loading…" at bounding box center [268, 393] width 174 height 60
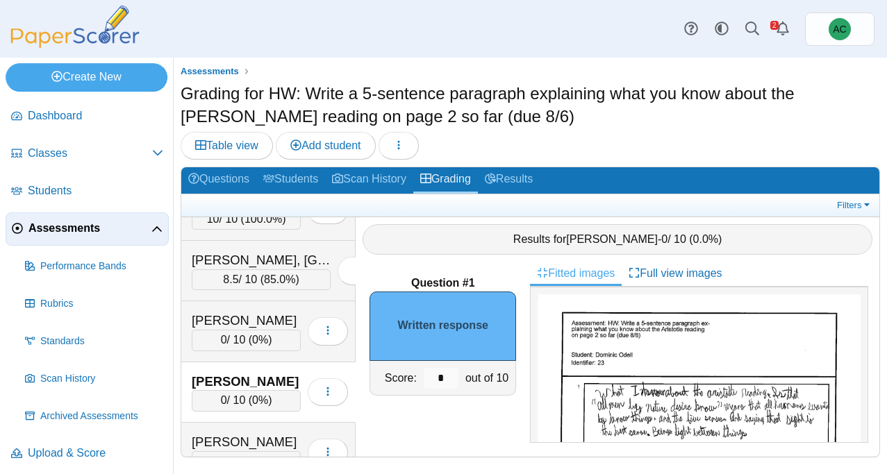
click at [445, 373] on input "*" at bounding box center [441, 378] width 35 height 21
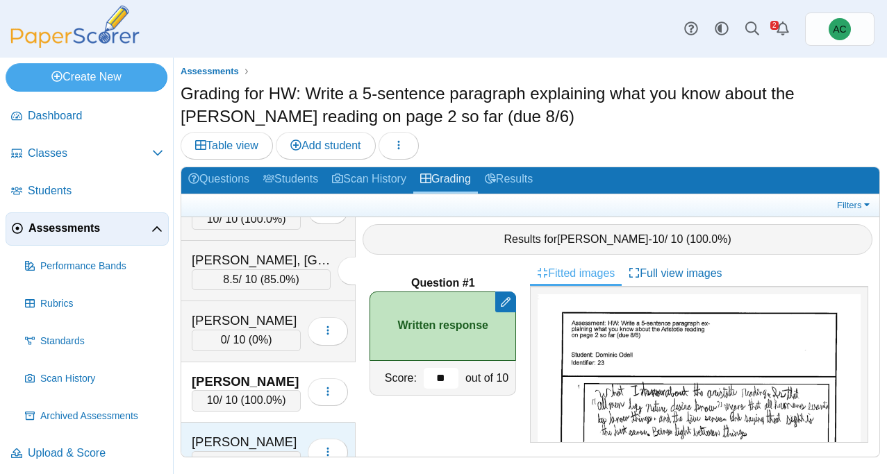
type input "**"
click at [261, 433] on div "[PERSON_NAME]" at bounding box center [246, 442] width 109 height 18
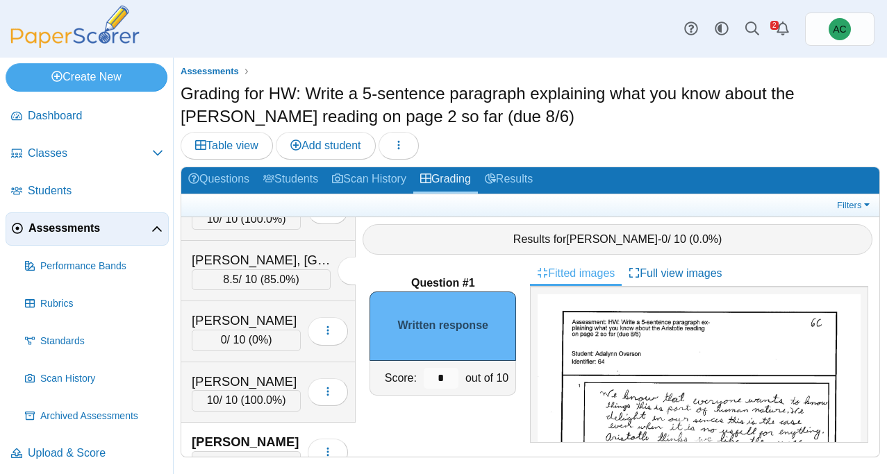
scroll to position [47, 0]
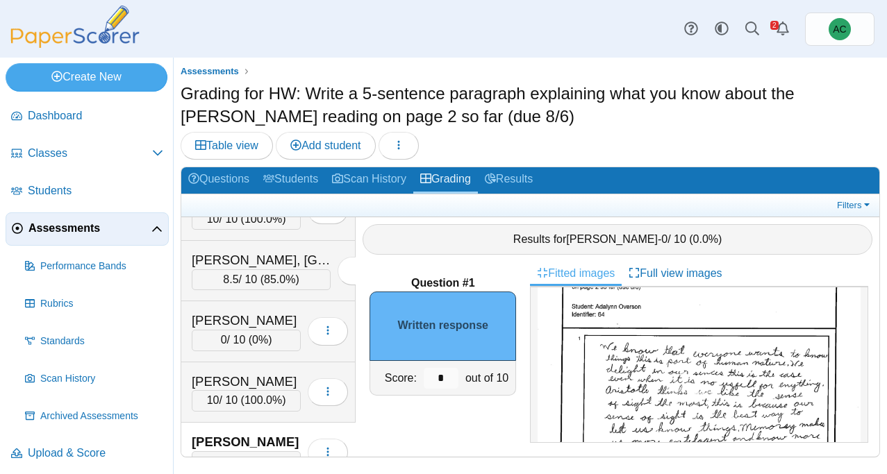
click at [668, 356] on img at bounding box center [699, 455] width 323 height 417
click at [455, 379] on input "*" at bounding box center [441, 378] width 35 height 21
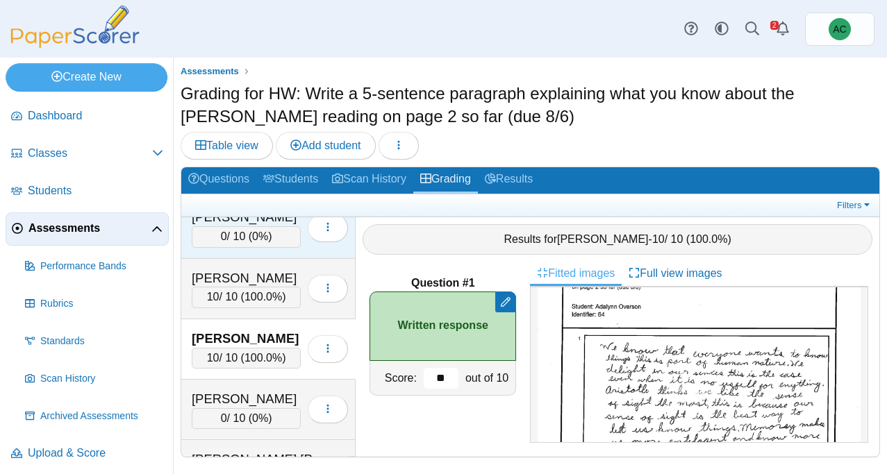
scroll to position [4206, 0]
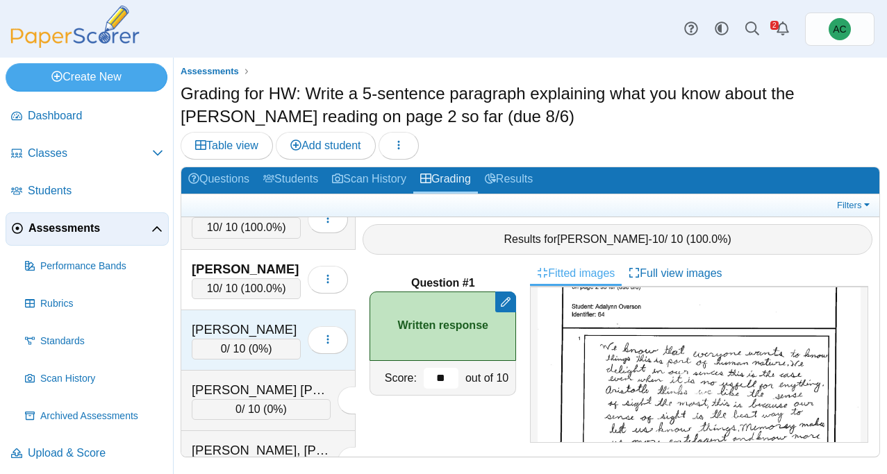
type input "**"
click at [234, 326] on div "[PERSON_NAME]" at bounding box center [246, 330] width 109 height 18
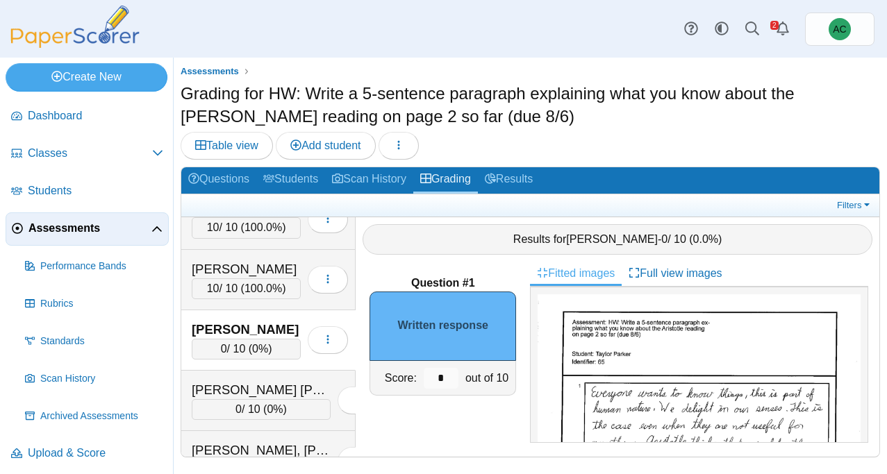
scroll to position [72, 0]
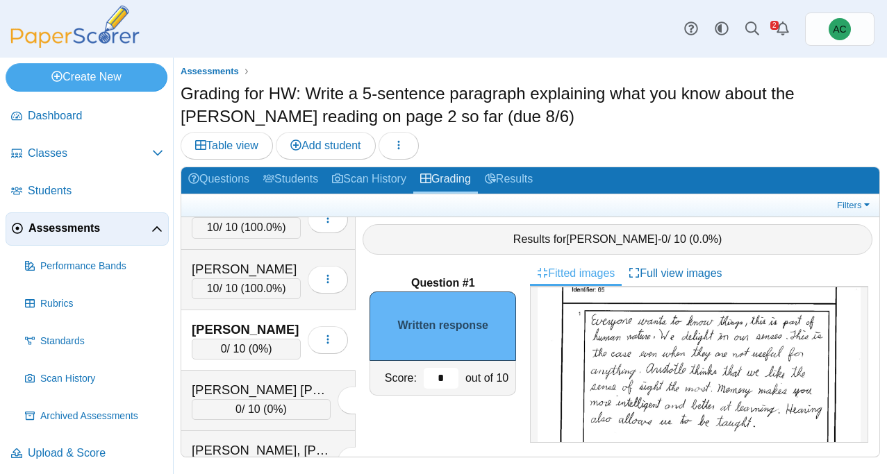
click at [431, 377] on input "*" at bounding box center [441, 378] width 35 height 21
click at [441, 377] on input "*" at bounding box center [441, 378] width 35 height 21
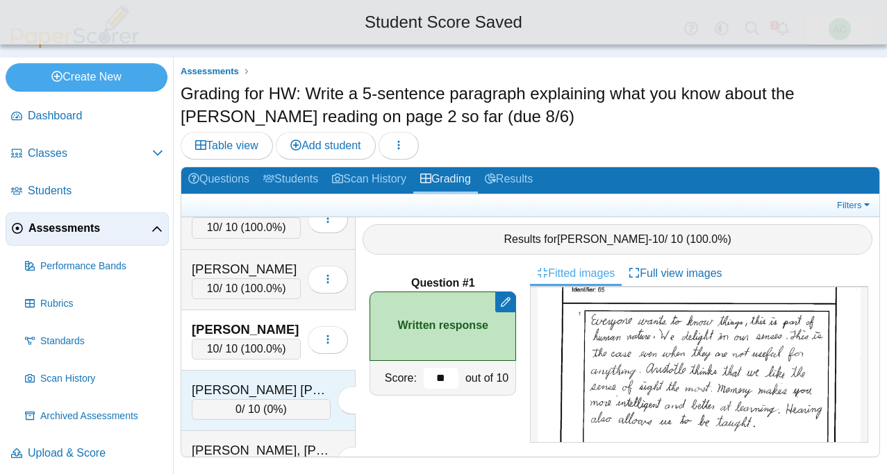
type input "**"
click at [259, 379] on div "[PERSON_NAME] [PERSON_NAME] 0 / 10 ( 0% ) Loading…" at bounding box center [268, 401] width 174 height 60
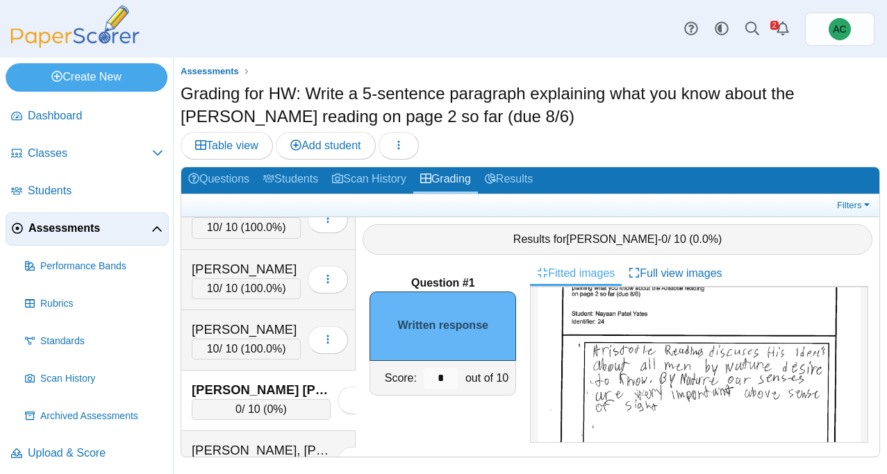
scroll to position [44, 0]
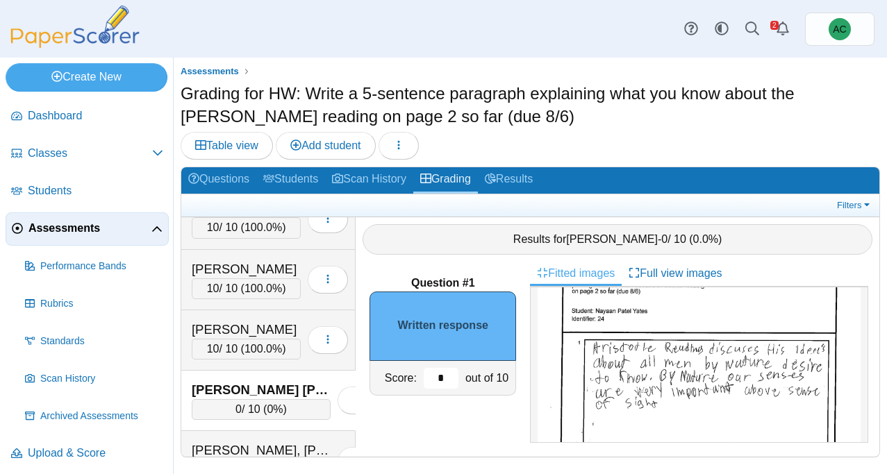
click at [452, 377] on input "*" at bounding box center [441, 378] width 35 height 21
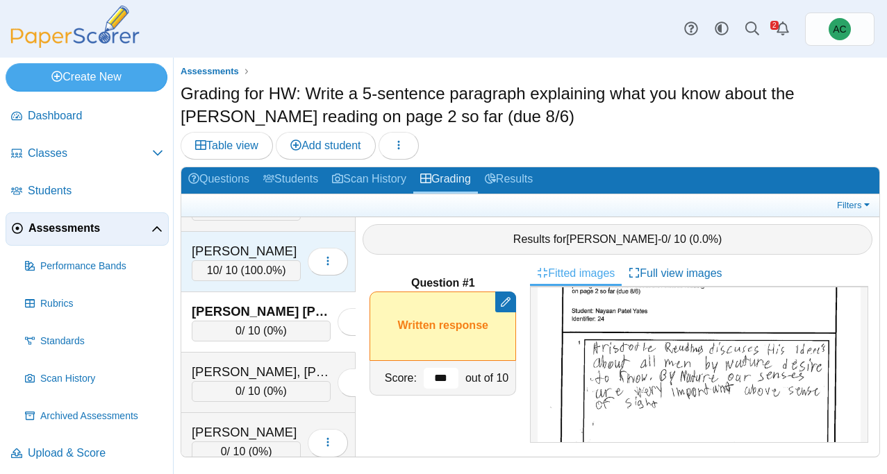
scroll to position [4311, 0]
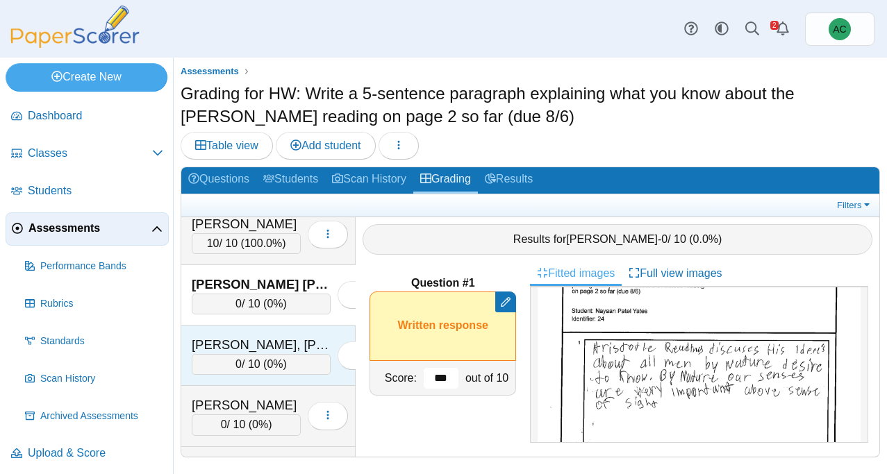
type input "***"
click at [266, 340] on div "[PERSON_NAME], [PERSON_NAME]" at bounding box center [261, 345] width 139 height 18
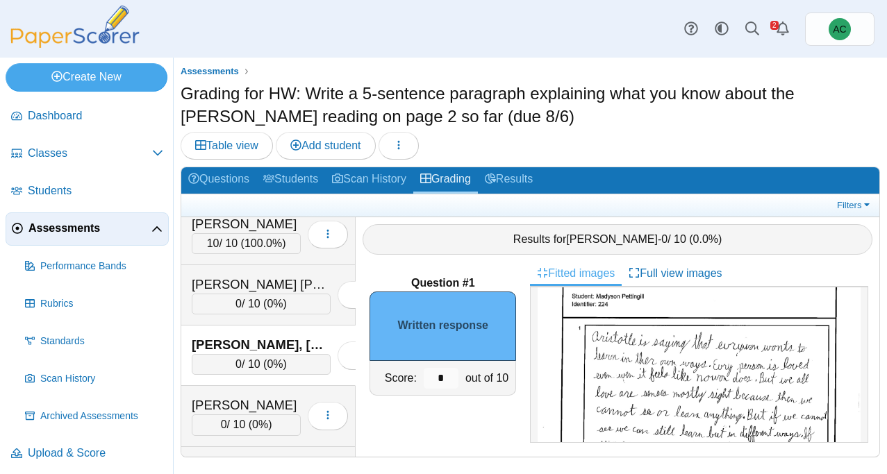
scroll to position [61, 0]
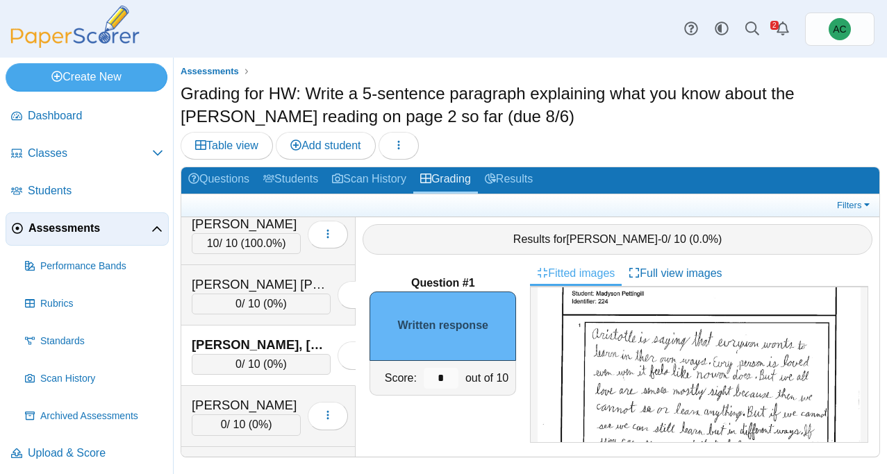
click at [649, 329] on img at bounding box center [699, 441] width 323 height 417
click at [447, 374] on input "*" at bounding box center [441, 378] width 35 height 21
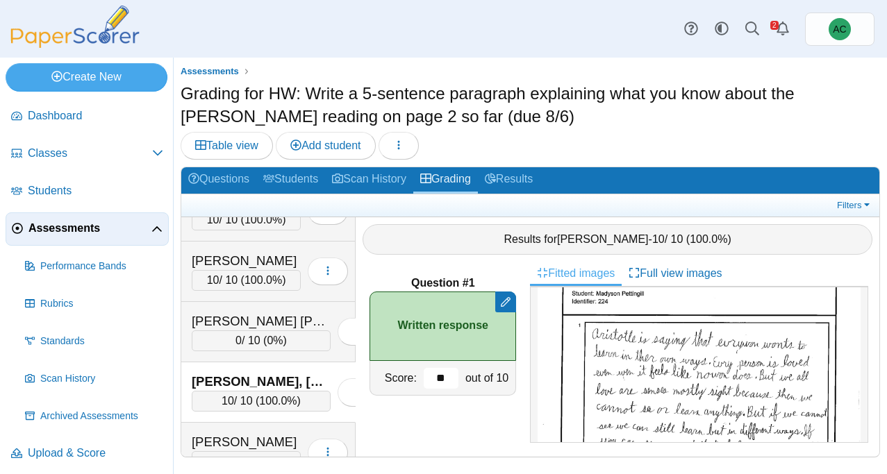
scroll to position [4268, 0]
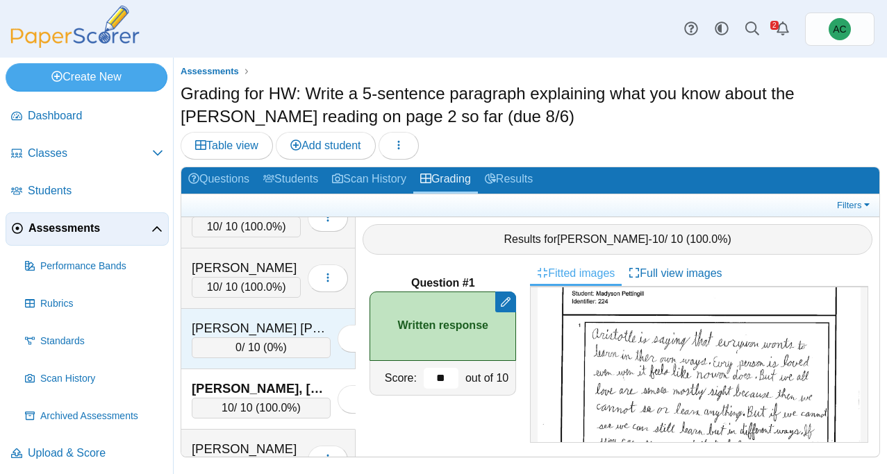
type input "**"
click at [242, 314] on div "[PERSON_NAME] [PERSON_NAME] 0 / 10 ( 0% ) Loading…" at bounding box center [268, 339] width 174 height 60
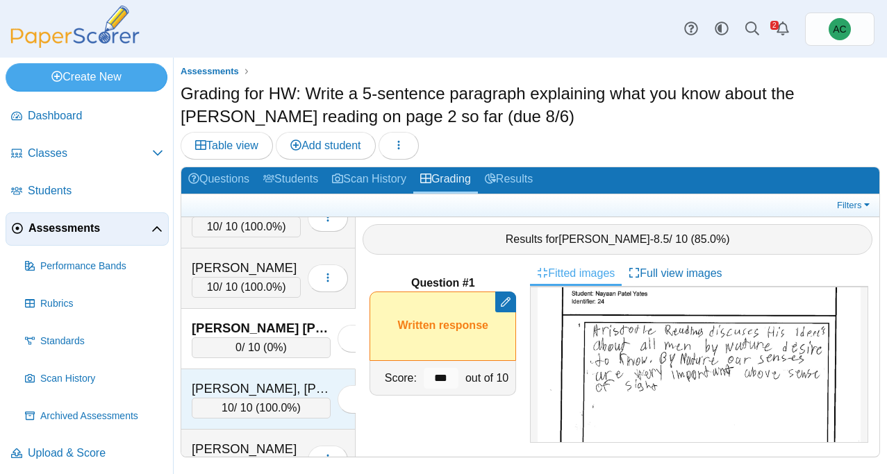
click at [251, 383] on div "[PERSON_NAME], [PERSON_NAME]" at bounding box center [261, 389] width 139 height 18
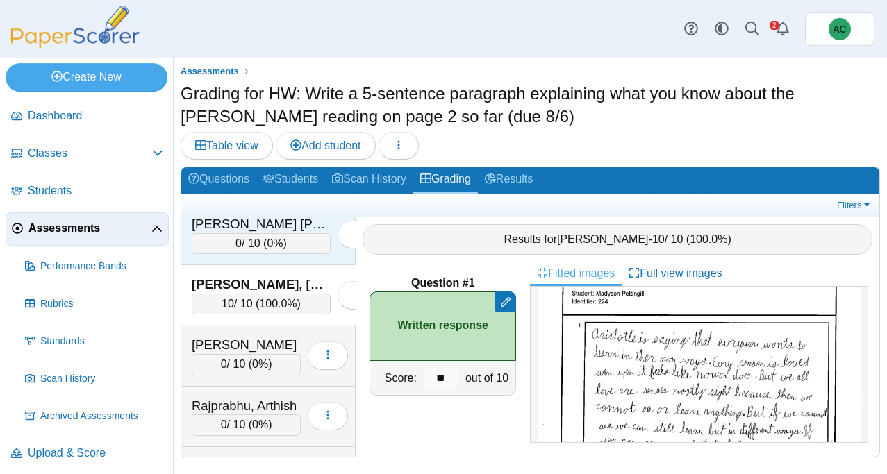
scroll to position [4373, 0]
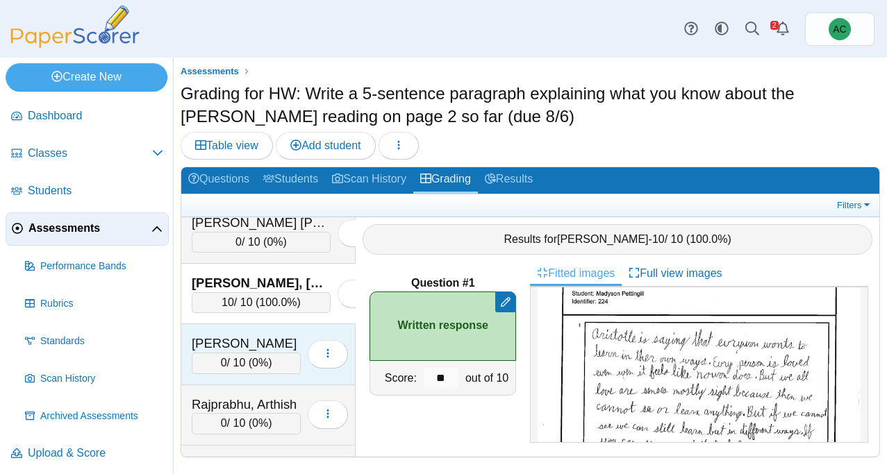
click at [245, 339] on div "[PERSON_NAME]" at bounding box center [246, 344] width 109 height 18
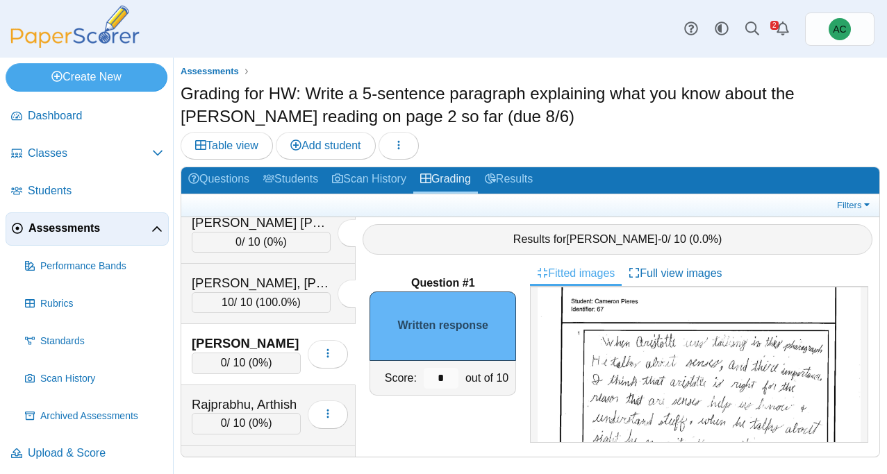
scroll to position [56, 0]
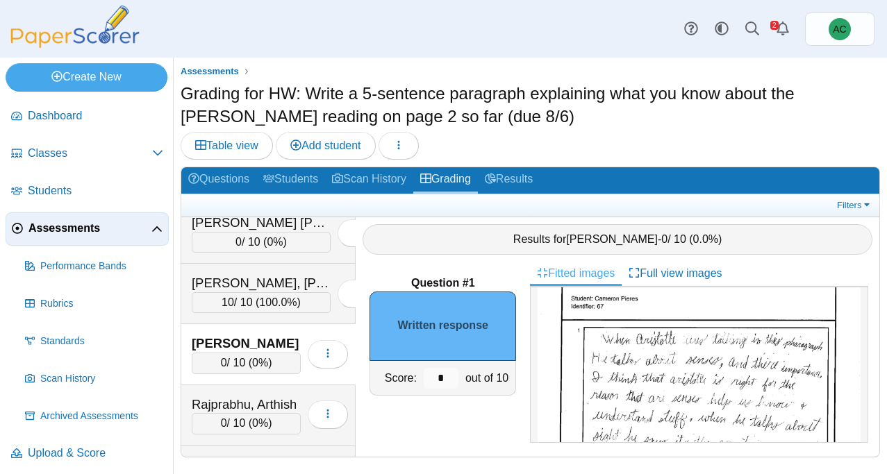
click at [715, 404] on img at bounding box center [699, 447] width 323 height 417
click at [221, 406] on div "Rajprabhu, Arthish" at bounding box center [246, 405] width 109 height 18
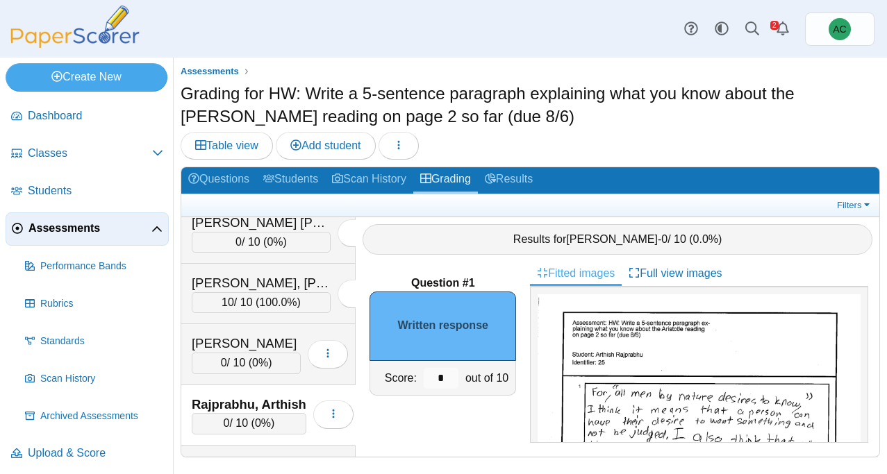
scroll to position [62, 0]
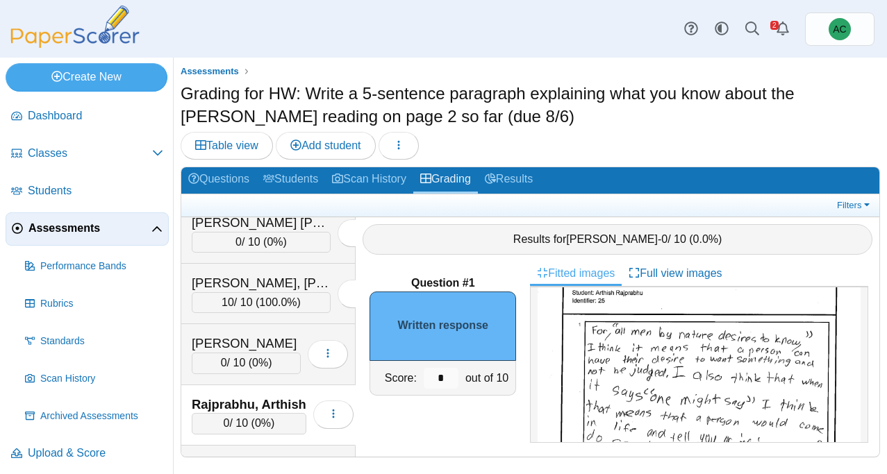
click at [695, 376] on img at bounding box center [699, 441] width 323 height 417
click at [443, 365] on div "*" at bounding box center [441, 378] width 42 height 34
click at [444, 370] on input "*" at bounding box center [441, 378] width 35 height 21
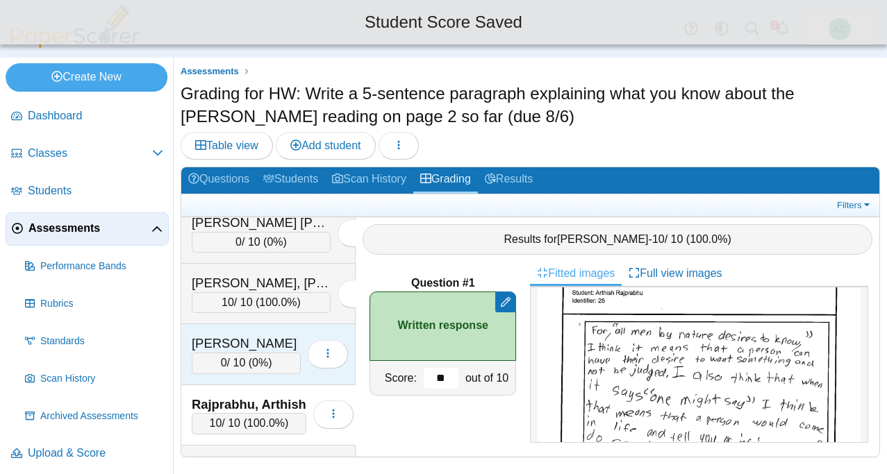
scroll to position [4414, 0]
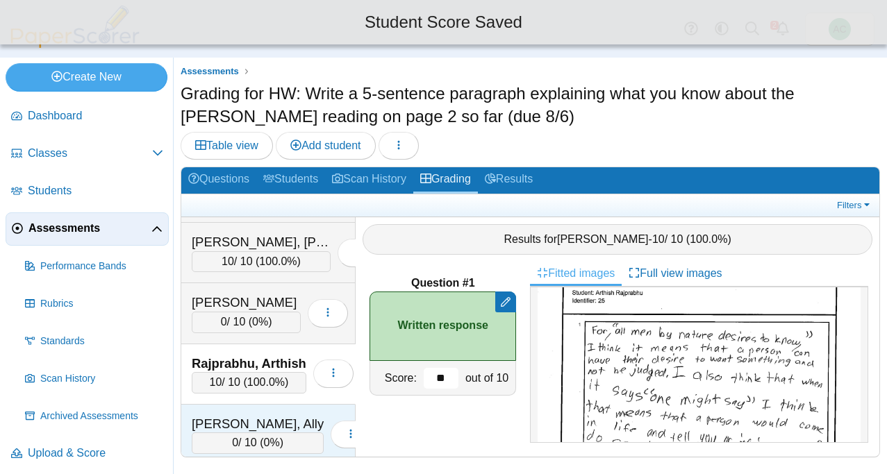
type input "**"
click at [234, 408] on div "[PERSON_NAME], Ally 0 / 10 ( 0% ) Loading…" at bounding box center [268, 435] width 174 height 60
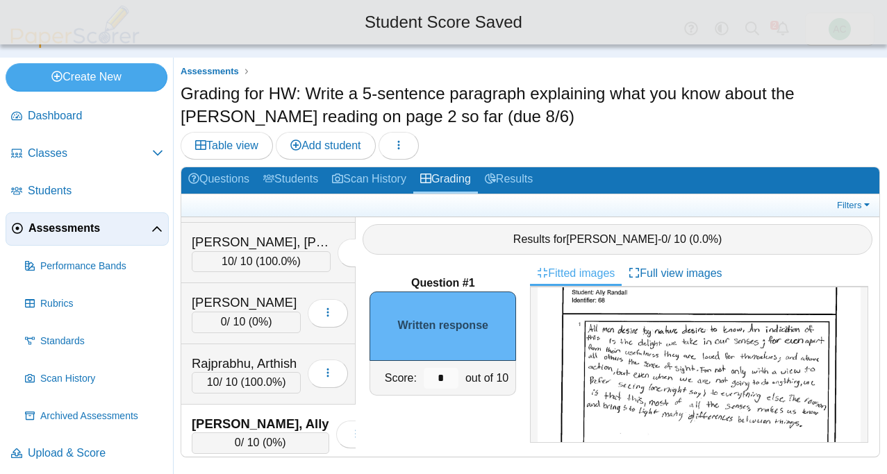
scroll to position [0, 0]
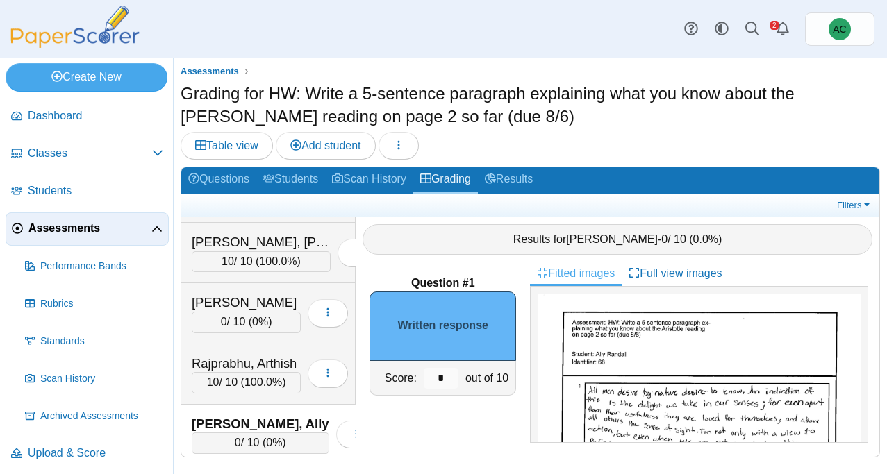
click at [449, 377] on input "*" at bounding box center [441, 378] width 35 height 21
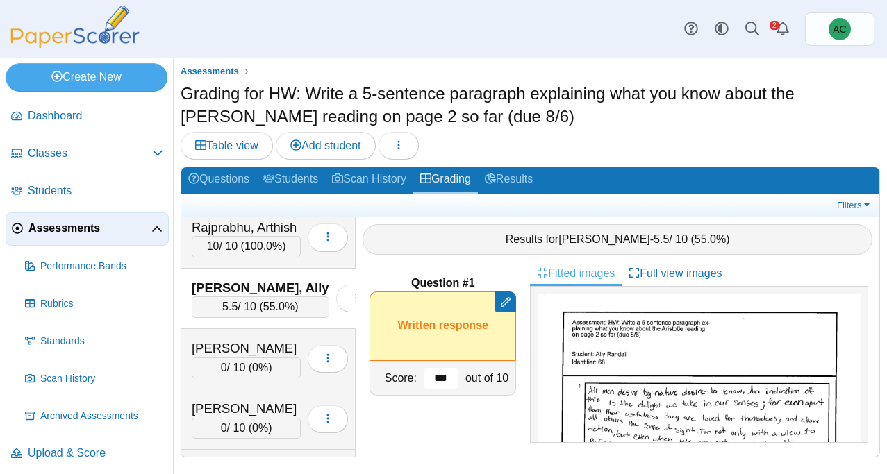
scroll to position [4553, 0]
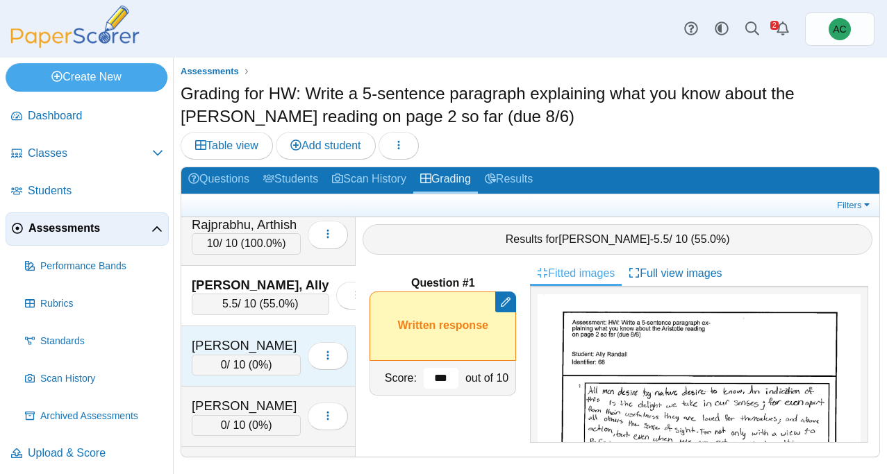
type input "***"
click at [249, 332] on div "[PERSON_NAME] 0 / 10 ( 0% ) Loading…" at bounding box center [268, 357] width 174 height 60
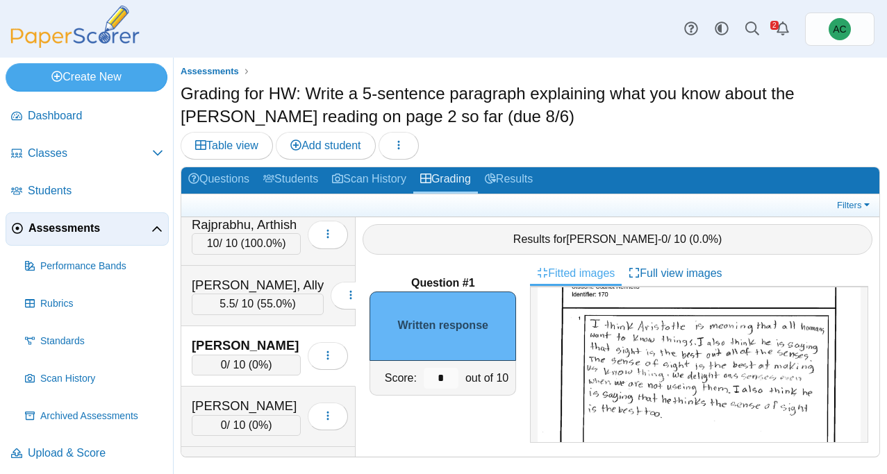
scroll to position [99, 0]
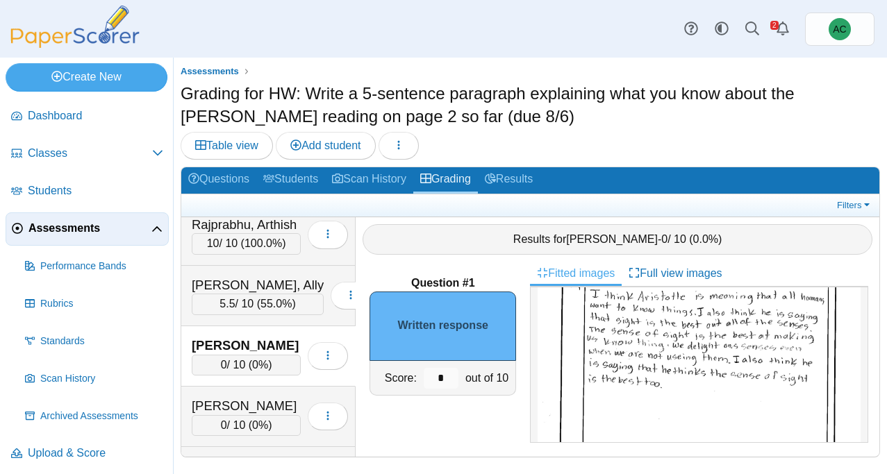
click at [621, 377] on img at bounding box center [699, 404] width 323 height 417
click at [445, 381] on input "*" at bounding box center [441, 378] width 35 height 21
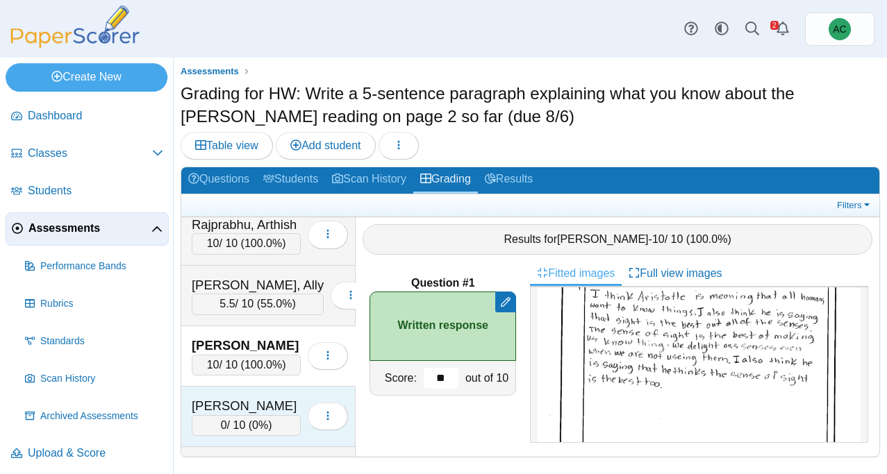
type input "**"
click at [283, 398] on div "[PERSON_NAME]" at bounding box center [246, 406] width 109 height 18
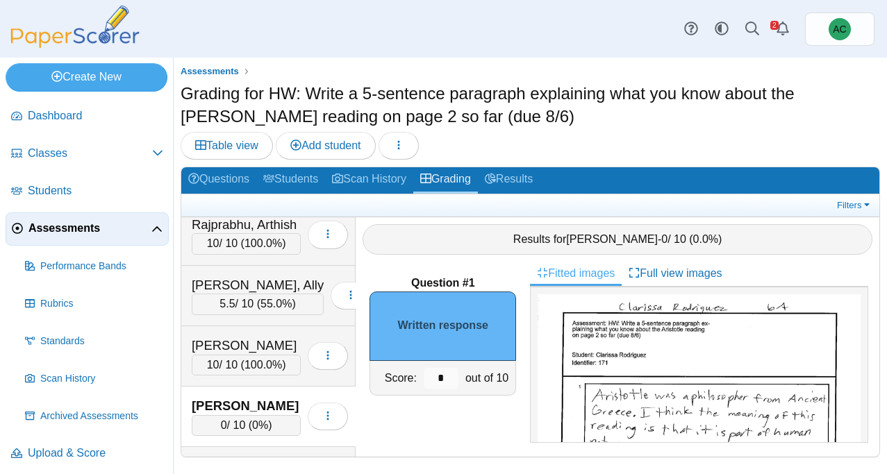
click at [440, 377] on input "*" at bounding box center [441, 378] width 35 height 21
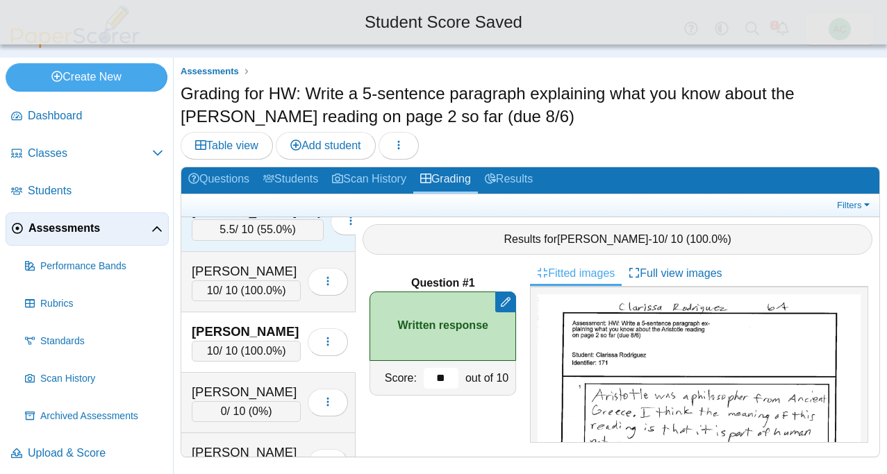
scroll to position [4630, 0]
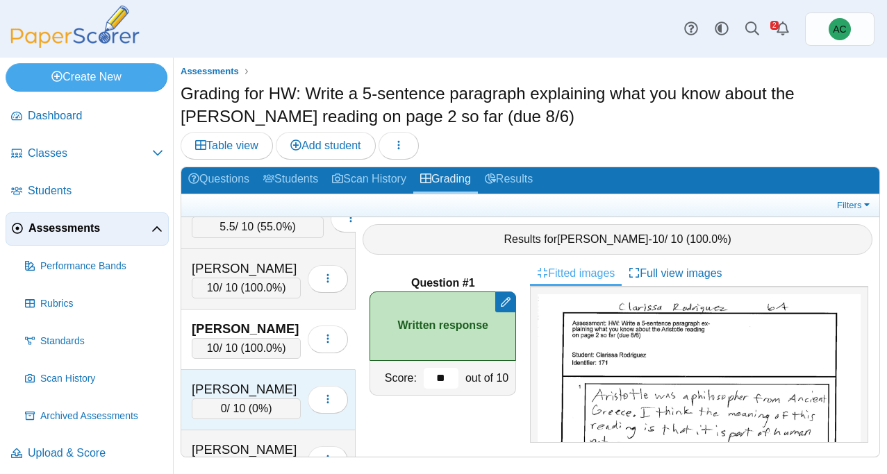
type input "**"
click at [233, 372] on div "[PERSON_NAME] 0 / 10 ( 0% ) Loading…" at bounding box center [268, 400] width 174 height 60
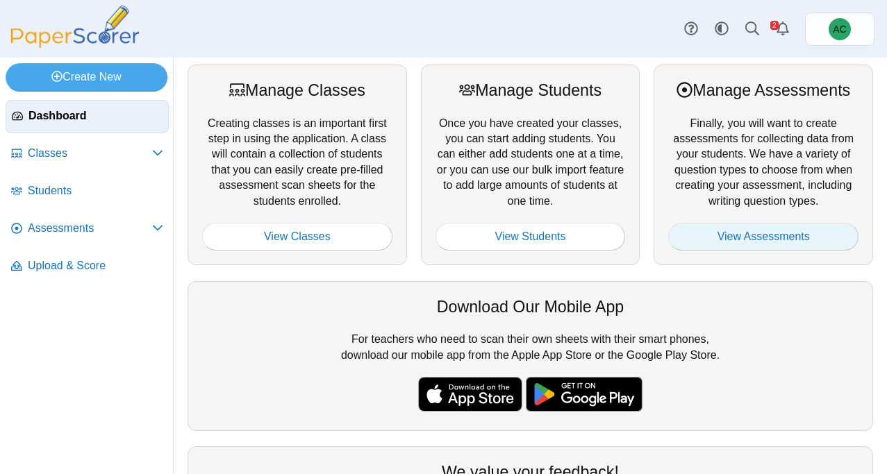
click at [774, 235] on link "View Assessments" at bounding box center [763, 237] width 190 height 28
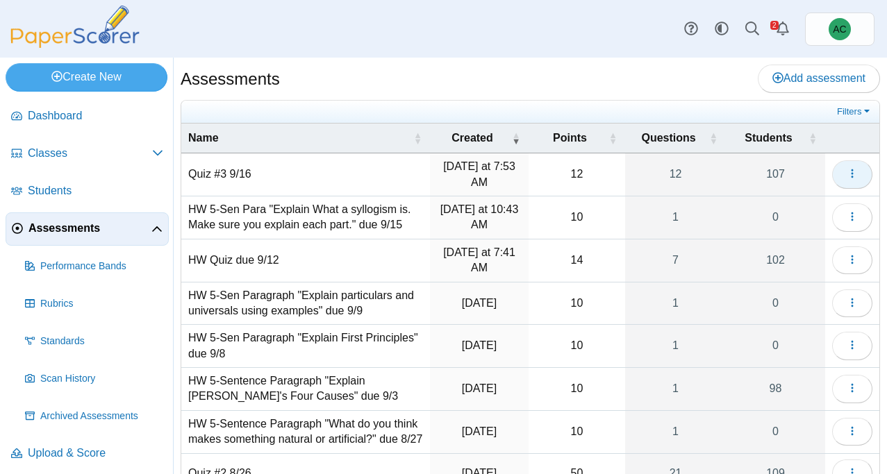
click at [842, 176] on button "button" at bounding box center [852, 174] width 40 height 28
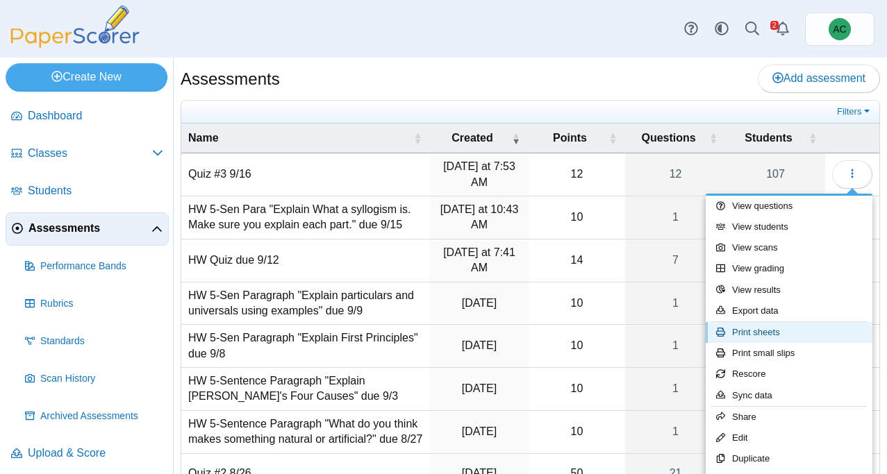
click at [791, 329] on link "Print sheets" at bounding box center [789, 332] width 167 height 21
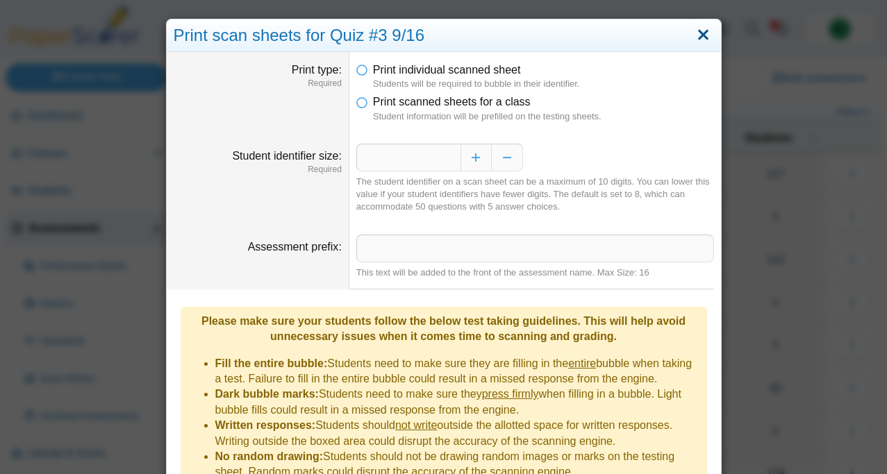
click at [705, 32] on link "Close" at bounding box center [704, 36] width 22 height 24
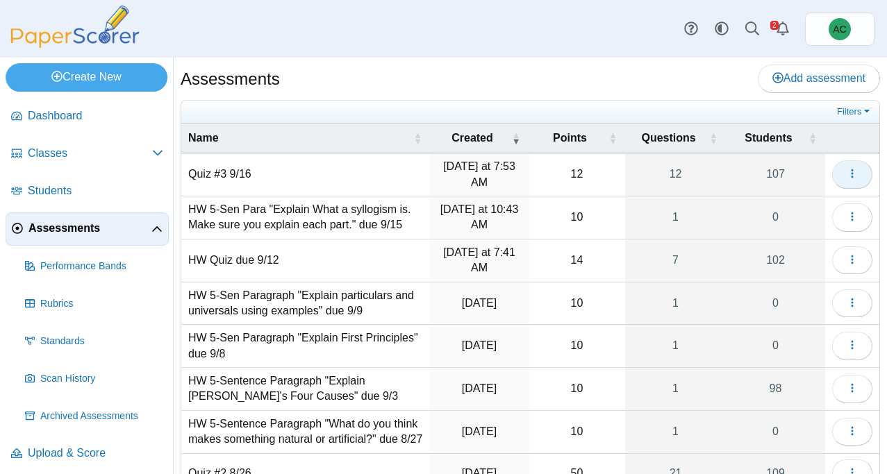
click at [847, 184] on button "button" at bounding box center [852, 174] width 40 height 28
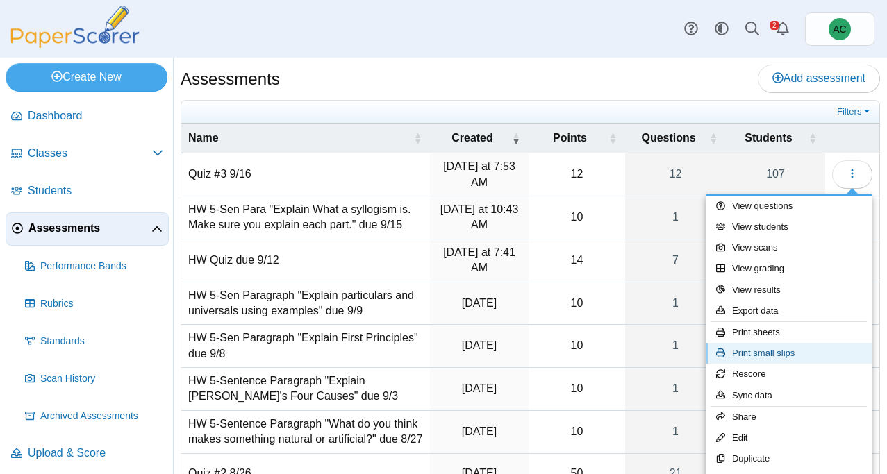
click at [781, 349] on link "Print small slips" at bounding box center [789, 353] width 167 height 21
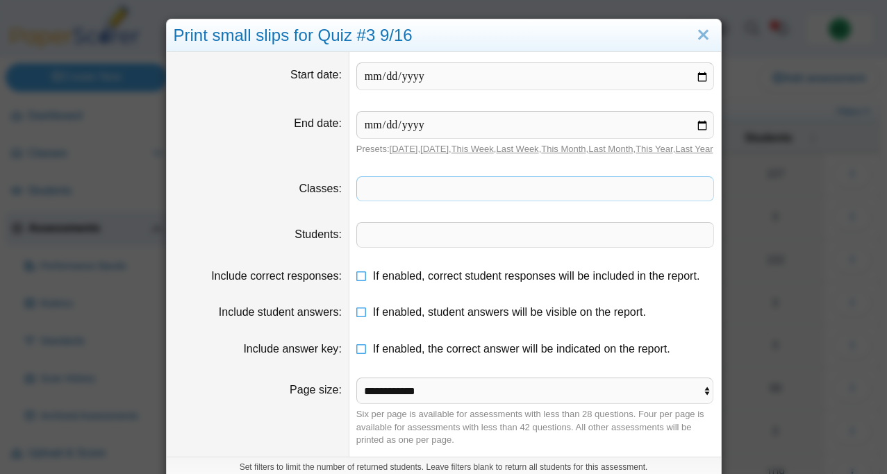
click at [378, 198] on span at bounding box center [535, 189] width 356 height 24
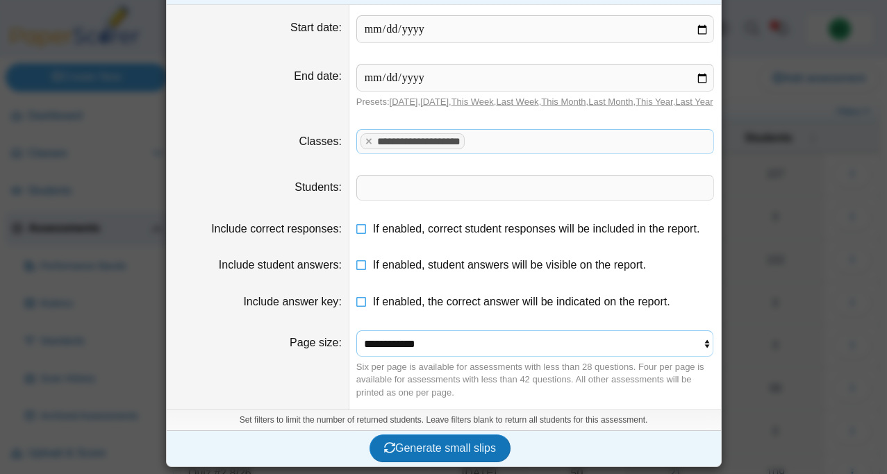
click at [410, 345] on select "**********" at bounding box center [535, 344] width 358 height 26
select select "**********"
click at [356, 331] on select "**********" at bounding box center [535, 344] width 358 height 26
click at [422, 452] on span "Generate small slips" at bounding box center [440, 449] width 112 height 12
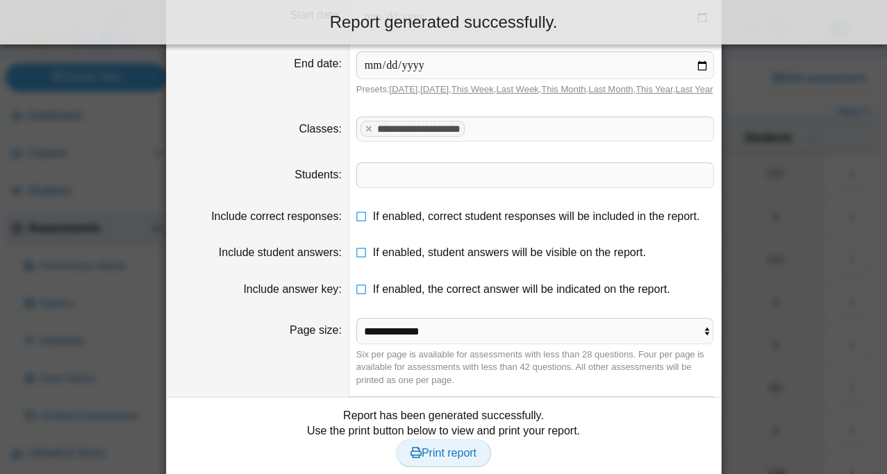
click at [424, 459] on link "Print report" at bounding box center [443, 454] width 95 height 28
